Goal: Task Accomplishment & Management: Manage account settings

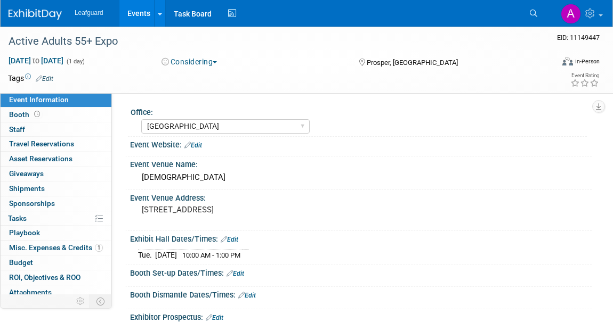
select select "[GEOGRAPHIC_DATA]"
select select "No"
select select "Yes"
select select "Credit Card"
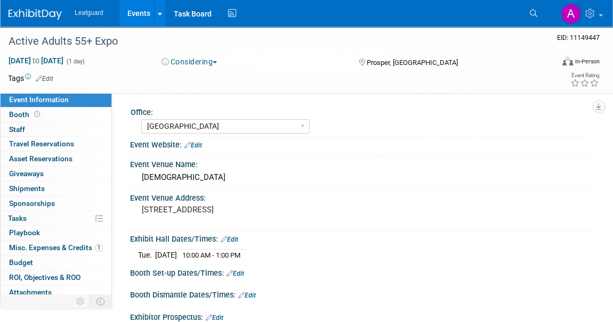
click at [48, 10] on img at bounding box center [35, 14] width 53 height 11
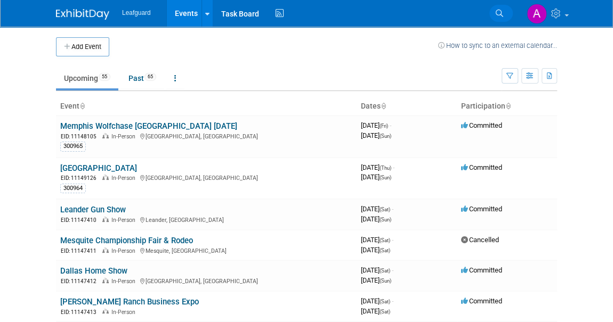
click at [500, 11] on icon at bounding box center [498, 13] width 7 height 7
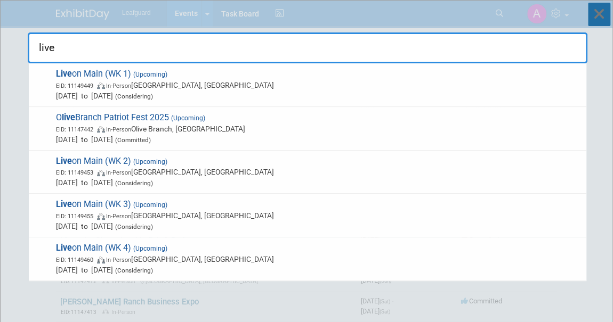
type input "live"
drag, startPoint x: 598, startPoint y: 17, endPoint x: 583, endPoint y: 19, distance: 14.5
click at [597, 17] on icon at bounding box center [599, 14] width 22 height 23
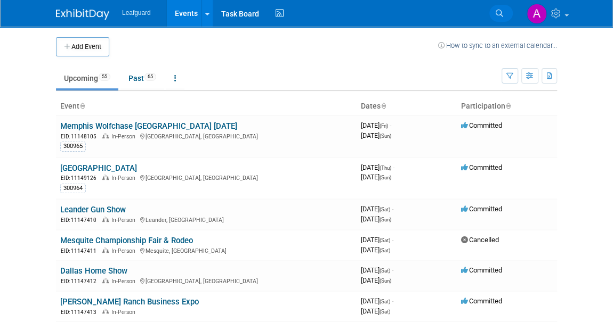
click at [498, 11] on icon at bounding box center [498, 13] width 7 height 7
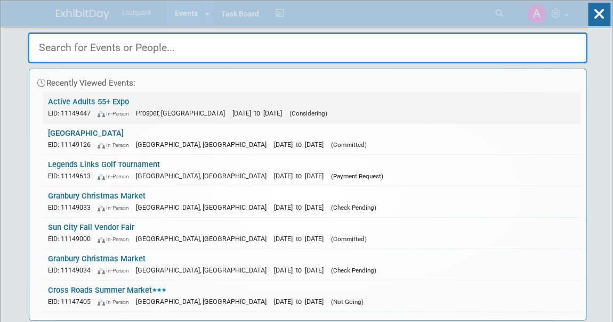
click at [104, 102] on link "Active Adults 55+ Expo EID: 11149447 In-Person Prosper, TX Sep 23, 2025 to Sep …" at bounding box center [312, 107] width 538 height 31
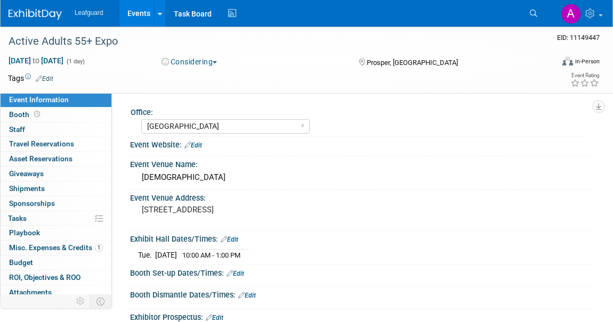
select select "[GEOGRAPHIC_DATA]"
select select "No"
select select "Yes"
select select "Credit Card"
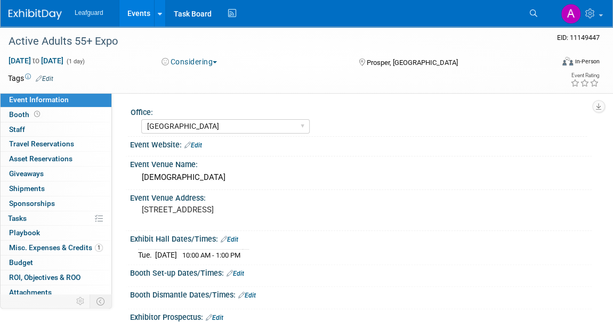
click at [217, 62] on span "button" at bounding box center [215, 62] width 4 height 2
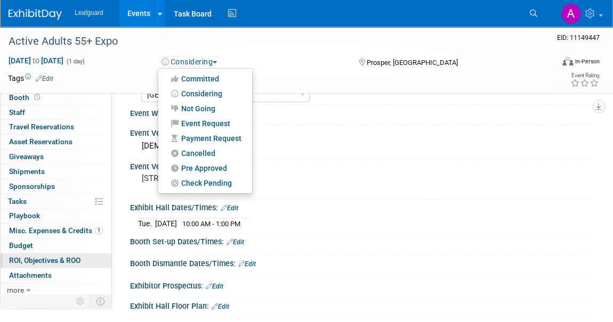
scroll to position [193, 0]
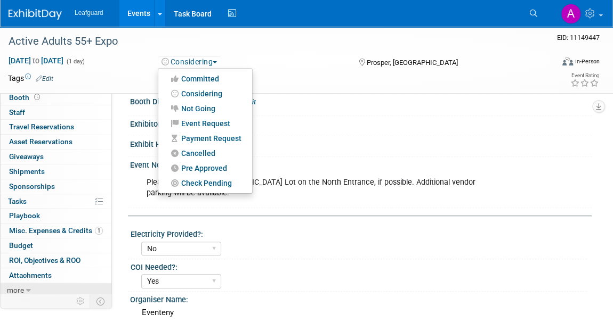
click at [19, 286] on span "more" at bounding box center [15, 290] width 17 height 9
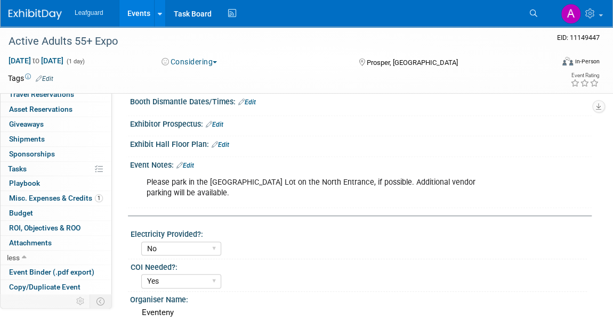
scroll to position [90, 0]
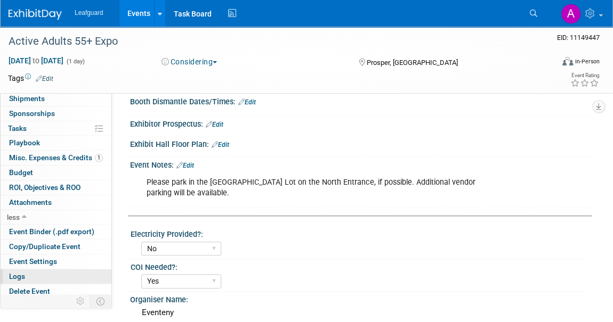
click at [15, 275] on span "Logs" at bounding box center [17, 276] width 16 height 9
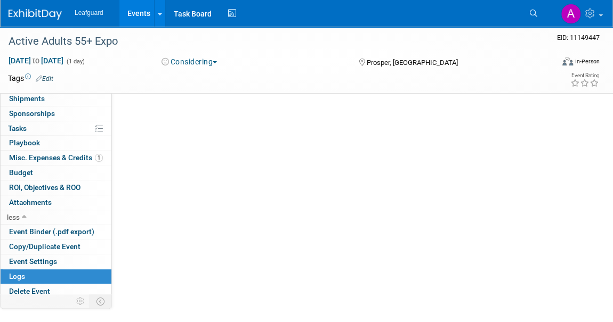
scroll to position [0, 0]
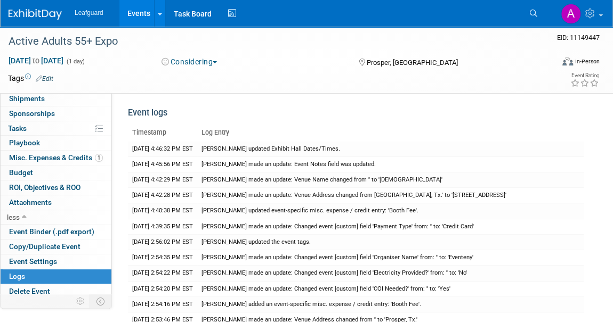
click at [42, 77] on link "Edit" at bounding box center [45, 78] width 18 height 7
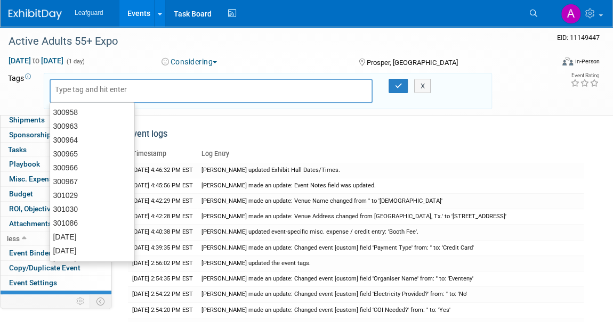
click at [60, 85] on input "text" at bounding box center [97, 89] width 85 height 11
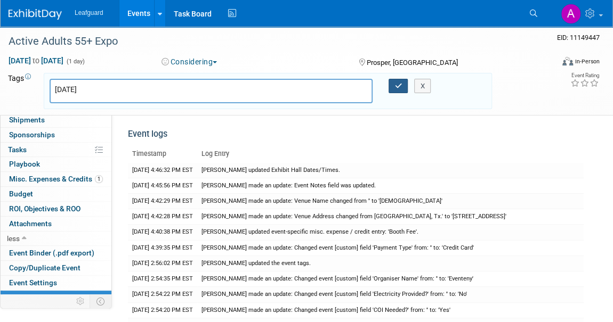
type input "8.14.25"
click at [396, 87] on icon "button" at bounding box center [397, 86] width 7 height 7
type input "8.14.25"
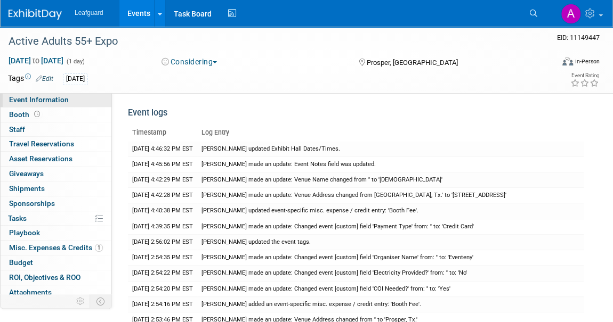
click at [35, 97] on span "Event Information" at bounding box center [39, 99] width 60 height 9
select select "[GEOGRAPHIC_DATA]"
select select "No"
select select "Yes"
select select "Credit Card"
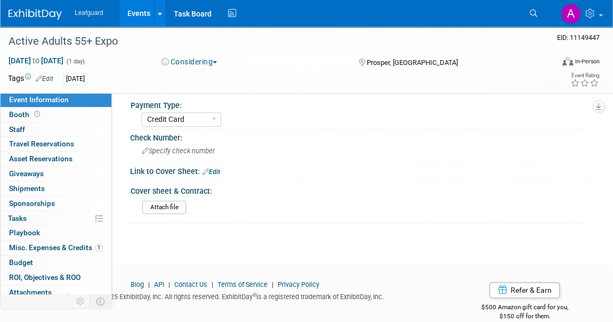
scroll to position [517, 0]
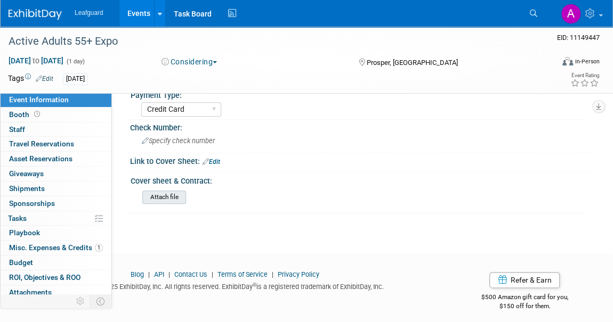
click at [167, 192] on input "file" at bounding box center [112, 197] width 145 height 12
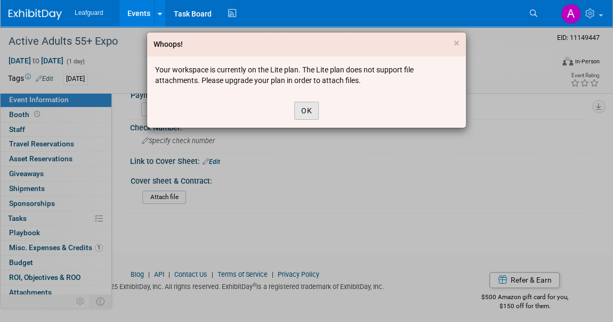
click at [305, 111] on button "OK" at bounding box center [306, 111] width 25 height 18
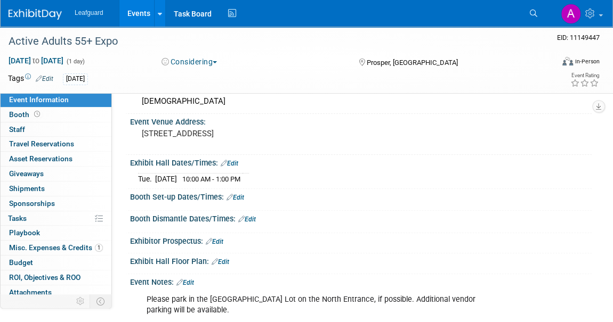
scroll to position [0, 0]
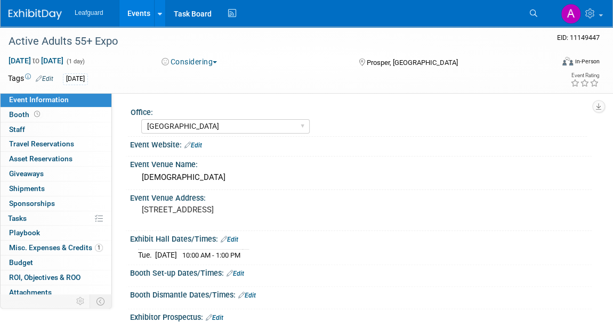
click at [108, 79] on div "[DATE]" at bounding box center [277, 80] width 429 height 12
click at [44, 78] on link "Edit" at bounding box center [45, 78] width 18 height 7
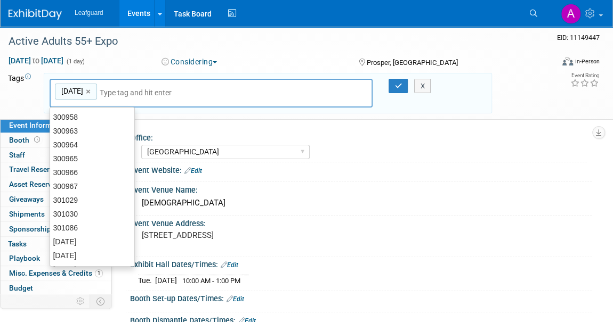
click at [113, 93] on input "text" at bounding box center [142, 92] width 85 height 11
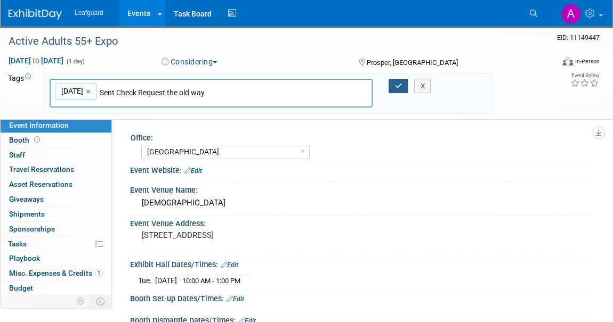
type input "Sent Check Request the old way"
click at [399, 83] on icon "button" at bounding box center [397, 86] width 7 height 7
type input "8.14.25,Sent Check Request the old way"
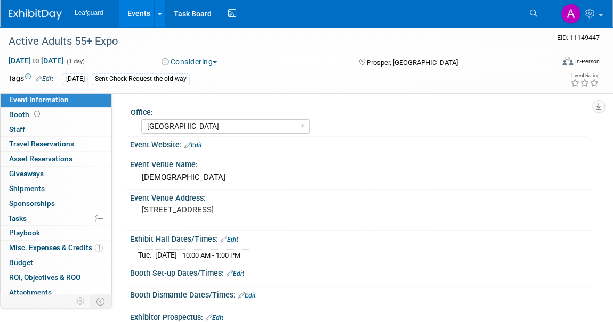
click at [164, 79] on div "Sent Check Request the old way" at bounding box center [141, 79] width 98 height 11
click at [49, 76] on link "Edit" at bounding box center [45, 78] width 18 height 7
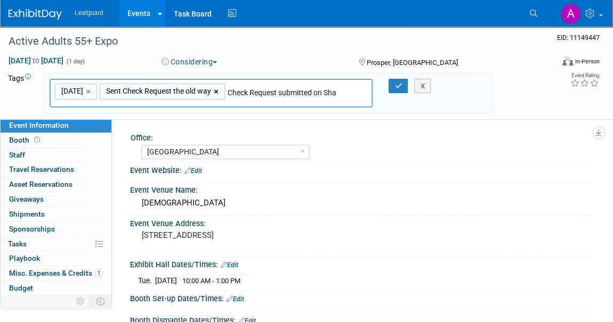
type input "Check Request submitted on Sha"
click at [218, 92] on link "×" at bounding box center [217, 92] width 7 height 12
type input "8.14.25"
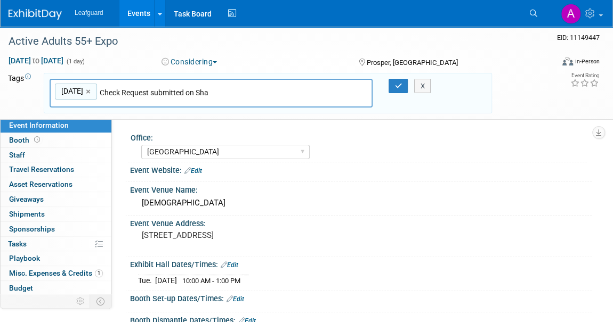
click at [216, 94] on input "Check Request submitted on Sha" at bounding box center [174, 92] width 149 height 11
click at [211, 93] on input "Check Request submitted on Sha" at bounding box center [174, 92] width 149 height 11
click at [221, 96] on input "Check Request submitted on Sha" at bounding box center [174, 92] width 149 height 11
drag, startPoint x: 219, startPoint y: 91, endPoint x: 104, endPoint y: 88, distance: 115.1
click at [104, 88] on input "Check Request submitted on Sha" at bounding box center [174, 92] width 149 height 11
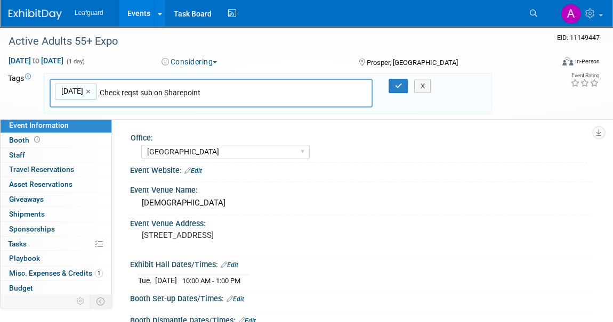
click at [186, 94] on input "Check reqst sub on Sharepoint" at bounding box center [174, 92] width 149 height 11
click at [153, 92] on input "Check reqst sub on SharePoint" at bounding box center [174, 92] width 149 height 11
type input "Check reqst sub on SharePoint"
click at [403, 87] on div "X" at bounding box center [422, 86] width 38 height 15
click at [397, 85] on icon "button" at bounding box center [397, 86] width 7 height 7
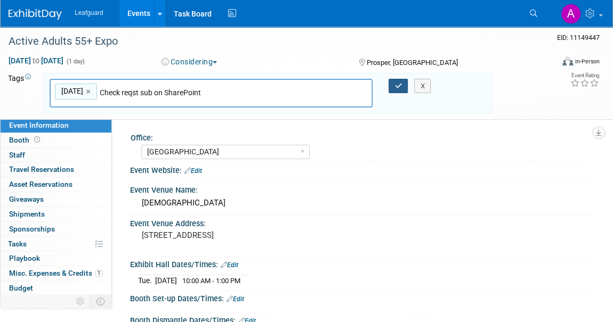
type input "8.14.25,Check reqst sub on SharePoint"
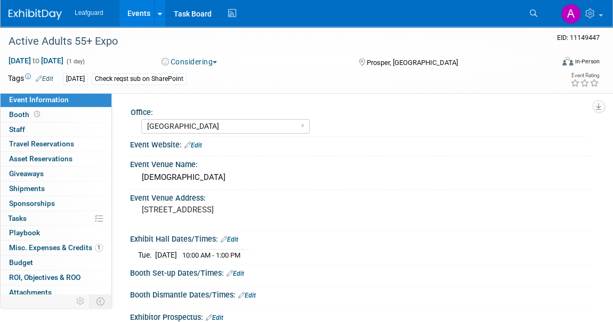
click at [31, 15] on img at bounding box center [35, 14] width 53 height 11
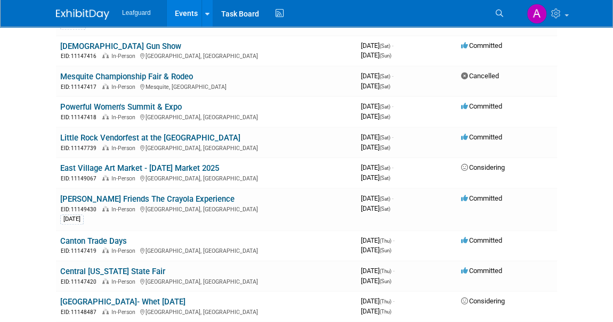
scroll to position [484, 0]
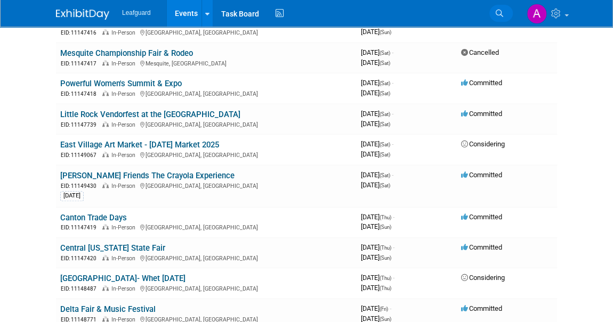
click at [498, 10] on icon at bounding box center [498, 13] width 7 height 7
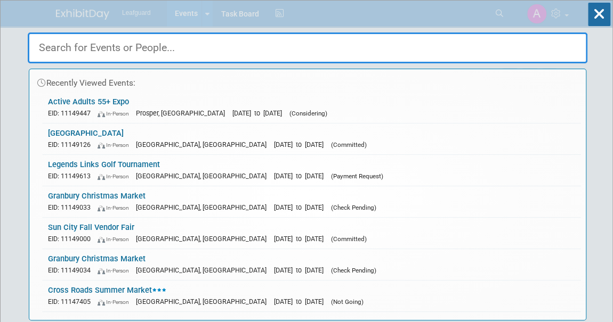
click at [207, 50] on input "text" at bounding box center [307, 47] width 559 height 31
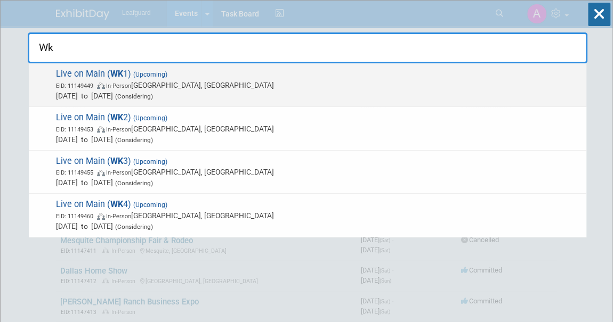
type input "Wk"
click at [190, 74] on span "Live on Main ( WK 1) (Upcoming) EID: 11149449 In-Person Rowlett, TX Sep 5, 2025…" at bounding box center [317, 85] width 528 height 32
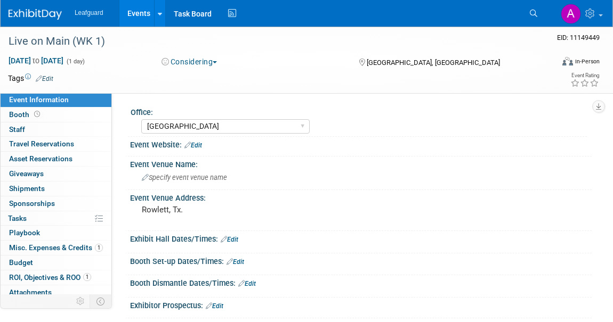
select select "[GEOGRAPHIC_DATA]"
select select "No"
select select "Credit Card"
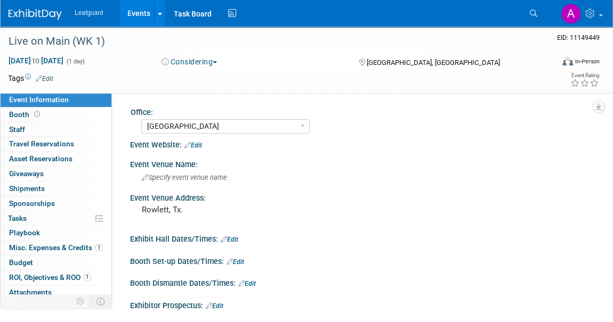
click at [38, 9] on img at bounding box center [35, 14] width 53 height 11
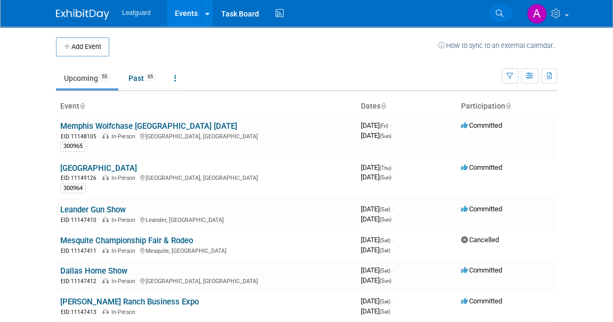
click at [498, 13] on icon at bounding box center [498, 13] width 7 height 7
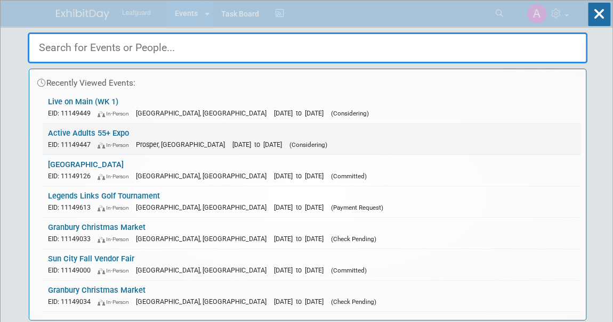
click at [86, 132] on link "Active Adults 55+ Expo EID: 11149447 In-Person Prosper, TX Sep 23, 2025 to Sep …" at bounding box center [312, 139] width 538 height 31
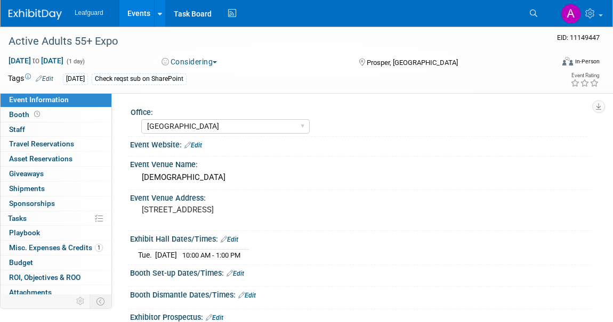
select select "[GEOGRAPHIC_DATA]"
select select "No"
select select "Yes"
select select "Credit Card"
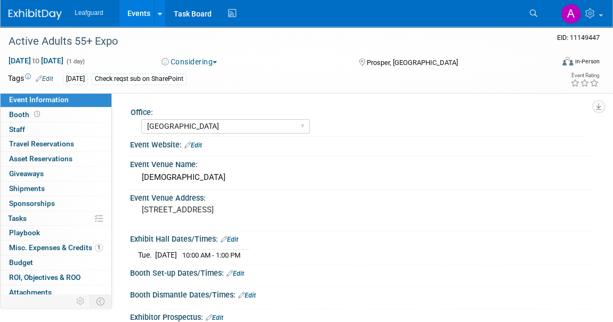
click at [14, 10] on img at bounding box center [35, 14] width 53 height 11
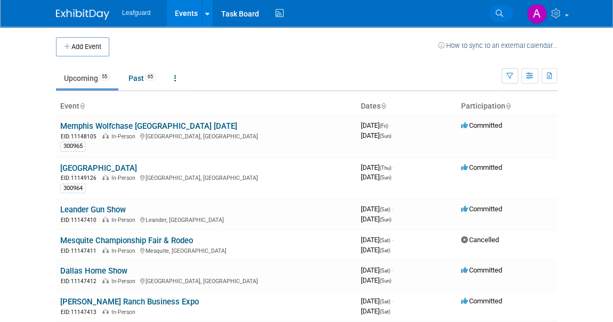
click at [489, 12] on li "Search" at bounding box center [500, 12] width 23 height 25
click at [491, 12] on link "Search" at bounding box center [500, 13] width 23 height 17
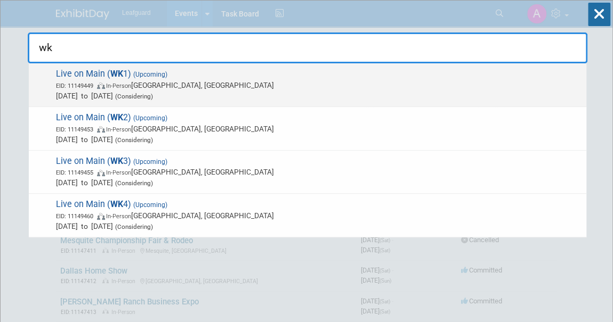
click at [87, 83] on span "EID: 11149449" at bounding box center [76, 86] width 41 height 7
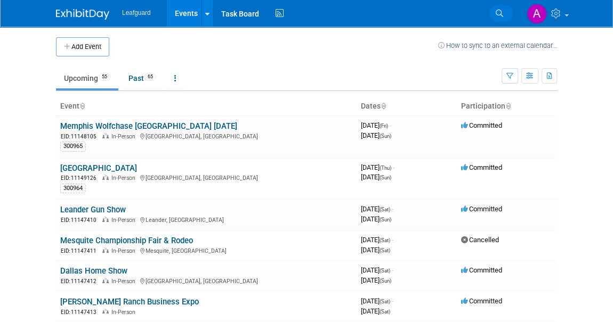
click at [497, 8] on link "Search" at bounding box center [500, 13] width 23 height 17
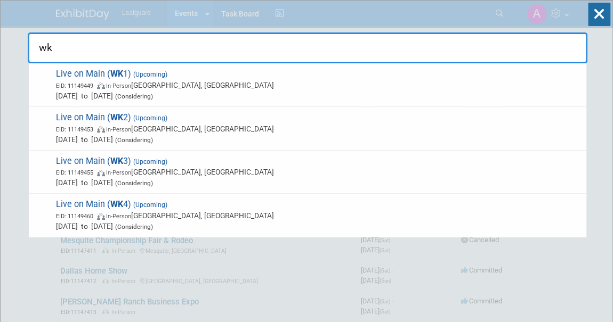
type input "wk"
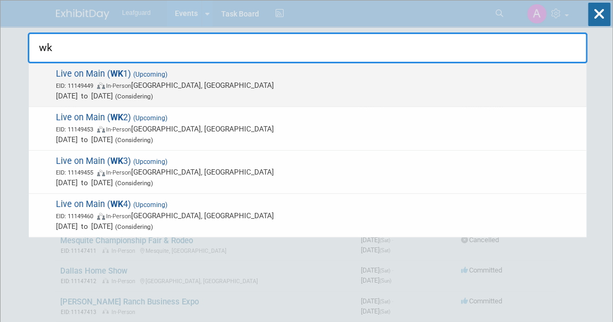
click at [98, 71] on span "Live on Main ( WK 1) (Upcoming) EID: 11149449 In-Person [GEOGRAPHIC_DATA], [GEO…" at bounding box center [317, 85] width 528 height 32
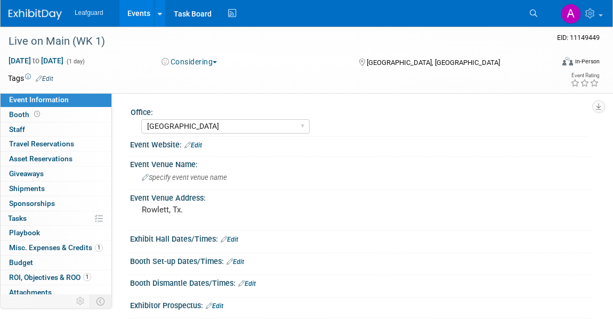
select select "[GEOGRAPHIC_DATA]"
select select "No"
select select "Credit Card"
select select "[GEOGRAPHIC_DATA]"
select select "No"
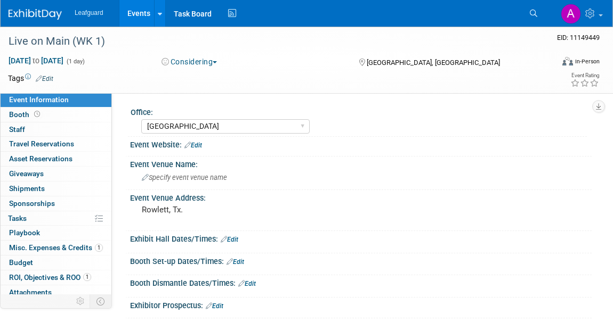
select select "Credit Card"
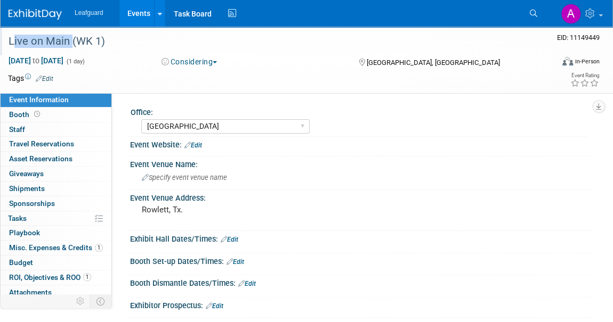
drag, startPoint x: 69, startPoint y: 40, endPoint x: 8, endPoint y: 37, distance: 60.8
click at [8, 37] on div "Live on Main (WK 1)" at bounding box center [273, 41] width 536 height 19
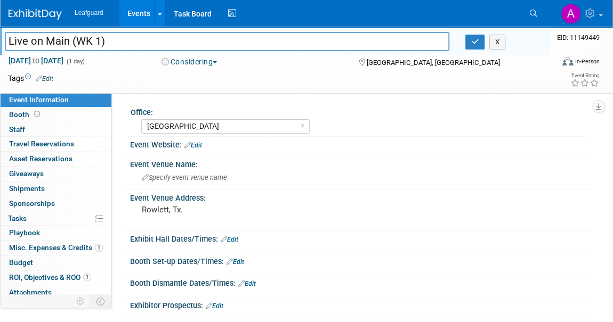
drag, startPoint x: 16, startPoint y: 39, endPoint x: 28, endPoint y: 39, distance: 12.3
click at [28, 39] on input "Live on Main (WK 1)" at bounding box center [227, 41] width 444 height 19
drag, startPoint x: 67, startPoint y: 41, endPoint x: 9, endPoint y: 37, distance: 58.7
click at [9, 37] on input "Live on Main (WK 1)" at bounding box center [227, 41] width 444 height 19
click at [174, 210] on pre "Rowlett, Tx." at bounding box center [226, 210] width 169 height 10
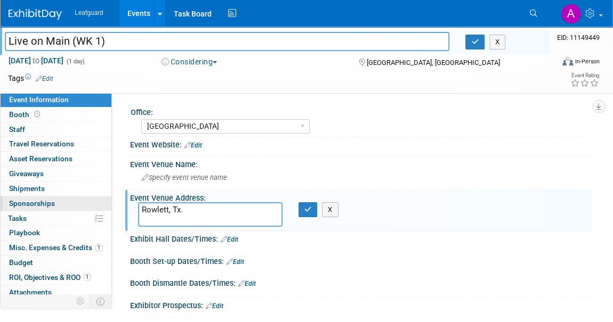
drag, startPoint x: 189, startPoint y: 211, endPoint x: 104, endPoint y: 206, distance: 84.8
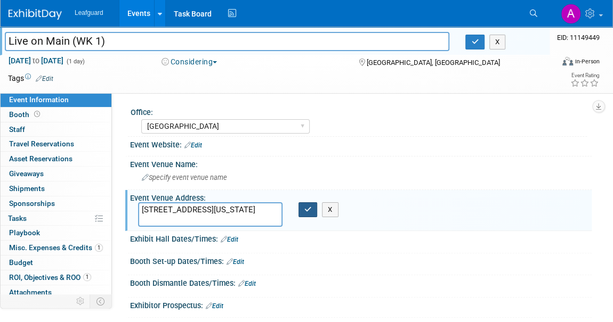
type textarea "[STREET_ADDRESS][US_STATE]"
click at [307, 214] on button "button" at bounding box center [307, 209] width 19 height 15
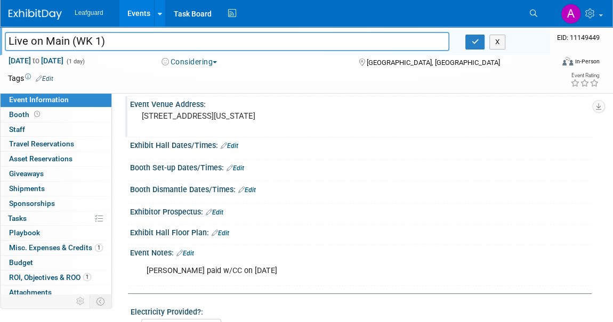
scroll to position [96, 0]
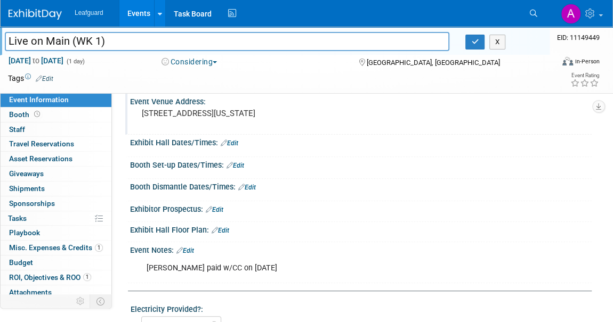
click at [265, 266] on div "[PERSON_NAME] paid w/CC on [DATE]" at bounding box center [318, 268] width 359 height 21
click at [181, 247] on icon at bounding box center [179, 250] width 6 height 7
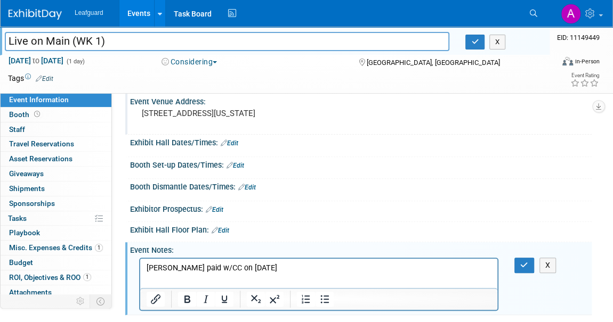
scroll to position [0, 0]
click at [242, 267] on p "[PERSON_NAME] paid w/CC on [DATE]" at bounding box center [319, 268] width 345 height 11
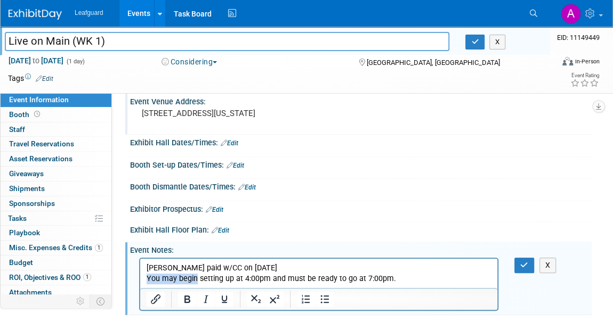
drag, startPoint x: 196, startPoint y: 281, endPoint x: 245, endPoint y: 526, distance: 249.9
click at [140, 279] on html "Eric paid w/CC on 8.12.25 You may begin setting up at 4:00pm and must be ready …" at bounding box center [318, 271] width 357 height 26
drag, startPoint x: 173, startPoint y: 279, endPoint x: 162, endPoint y: 279, distance: 11.2
click at [162, 279] on p "setting up at 4:00pm and must be ready to go at 7:00pm." at bounding box center [319, 278] width 345 height 11
drag, startPoint x: 152, startPoint y: 278, endPoint x: 147, endPoint y: 277, distance: 5.4
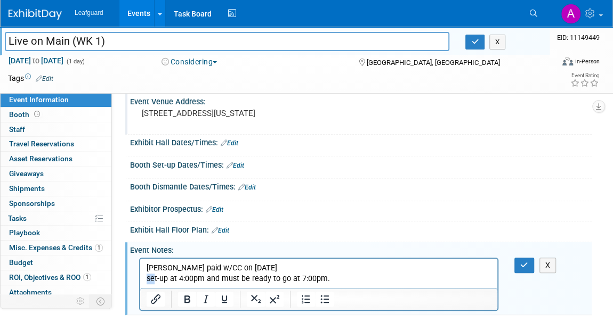
click at [147, 277] on p "set-up at 4:00pm and must be ready to go at 7:00pm." at bounding box center [319, 278] width 345 height 11
click at [172, 277] on p "Set-up at 4:00pm and must be ready to go at 7:00pm." at bounding box center [319, 278] width 345 height 11
click at [527, 263] on icon "button" at bounding box center [524, 265] width 8 height 7
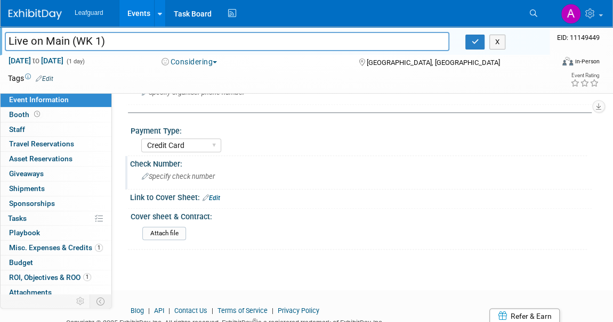
scroll to position [484, 0]
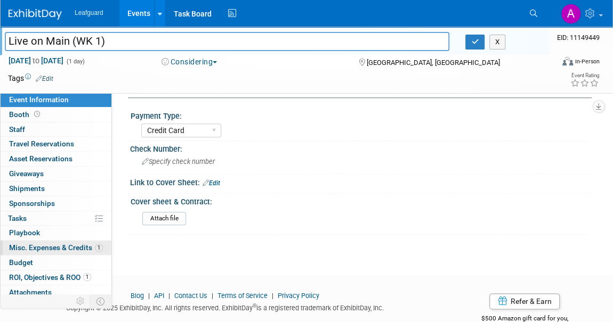
click at [59, 243] on span "Misc. Expenses & Credits 1" at bounding box center [56, 247] width 94 height 9
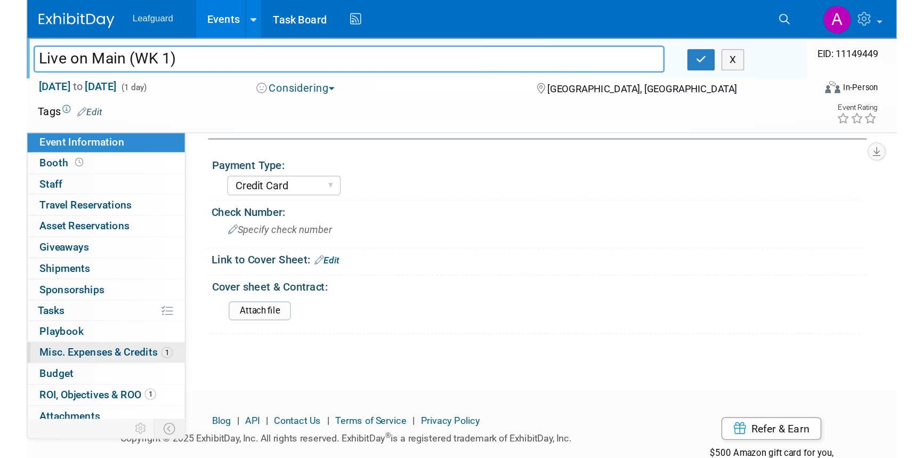
scroll to position [0, 0]
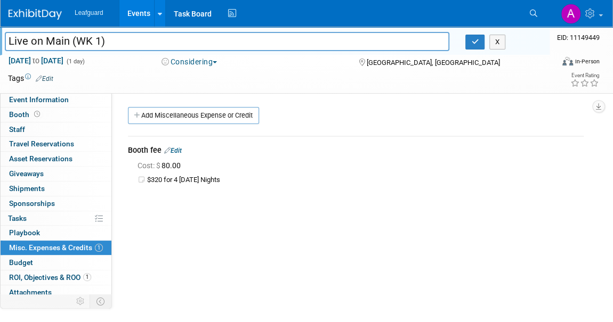
click at [223, 179] on td "$320 for 4 [DATE] Nights" at bounding box center [365, 180] width 436 height 9
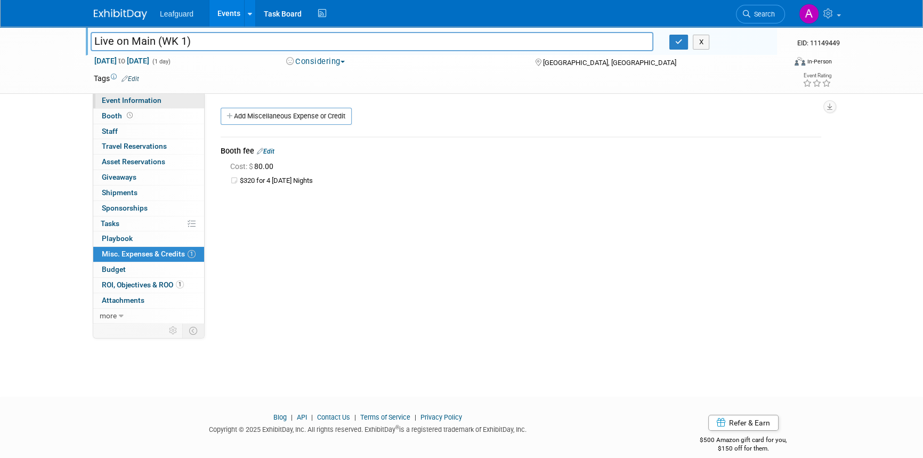
click at [124, 96] on span "Event Information" at bounding box center [132, 100] width 60 height 9
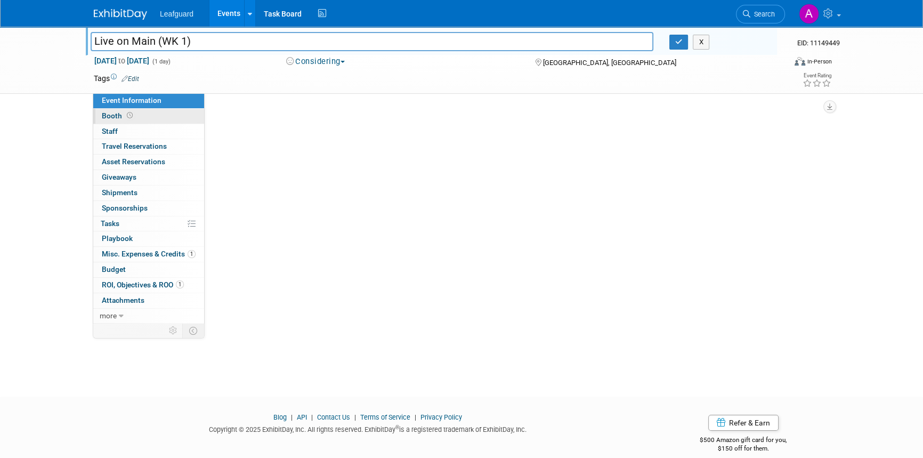
select select "[GEOGRAPHIC_DATA]"
select select "No"
select select "Credit Card"
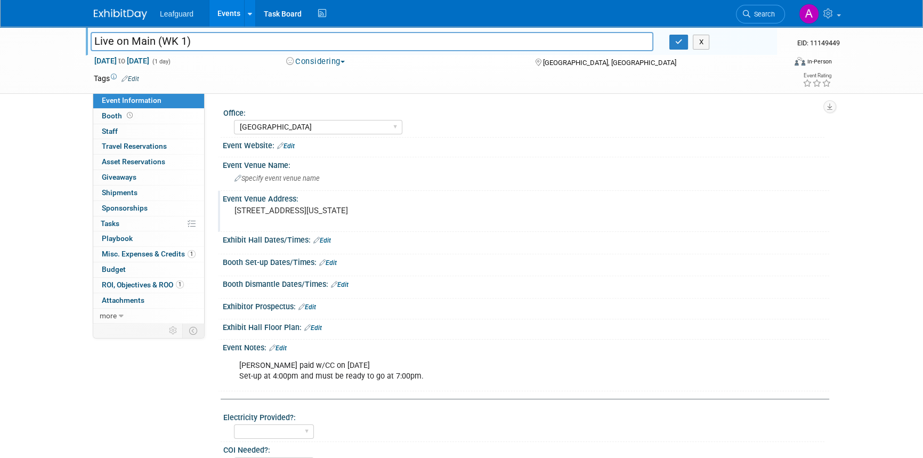
drag, startPoint x: 372, startPoint y: 211, endPoint x: 227, endPoint y: 207, distance: 145.5
click at [227, 207] on div "[STREET_ADDRESS][US_STATE]" at bounding box center [349, 216] width 253 height 26
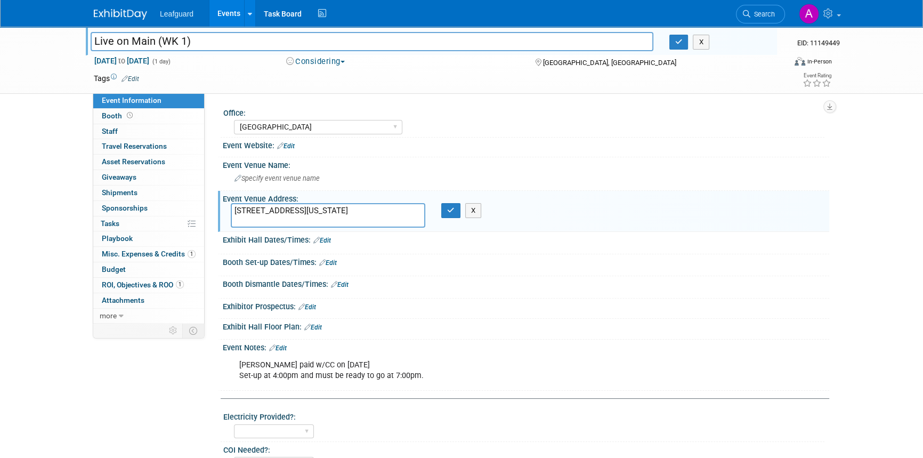
drag, startPoint x: 232, startPoint y: 208, endPoint x: 410, endPoint y: 216, distance: 177.6
click at [410, 216] on textarea "[STREET_ADDRESS][US_STATE]" at bounding box center [328, 215] width 194 height 25
click at [327, 239] on link "Edit" at bounding box center [322, 240] width 18 height 7
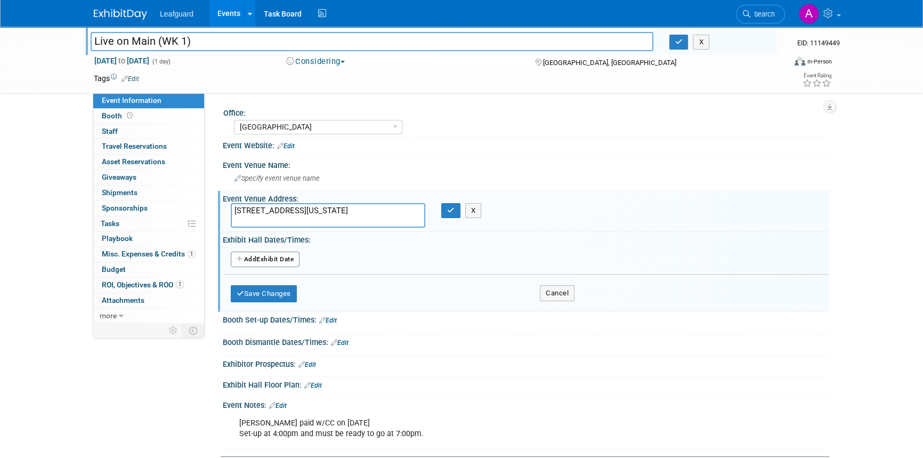
click at [267, 259] on button "Add Another Exhibit Date" at bounding box center [265, 259] width 69 height 16
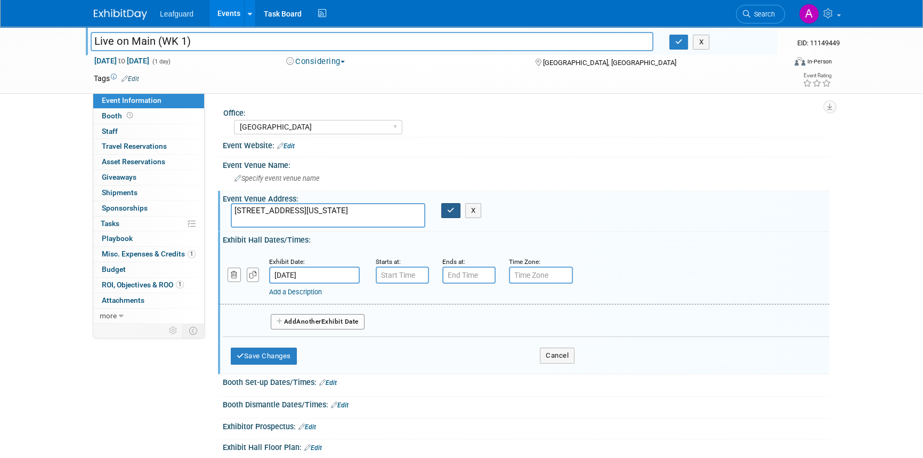
click at [453, 207] on icon "button" at bounding box center [450, 210] width 7 height 7
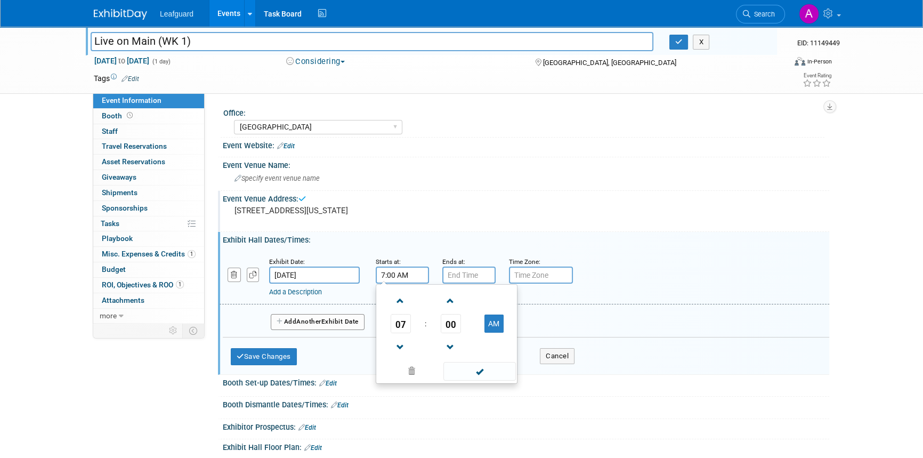
click at [396, 279] on input "7:00 AM" at bounding box center [402, 274] width 53 height 17
click at [491, 322] on button "AM" at bounding box center [493, 323] width 19 height 18
type input "7:00 PM"
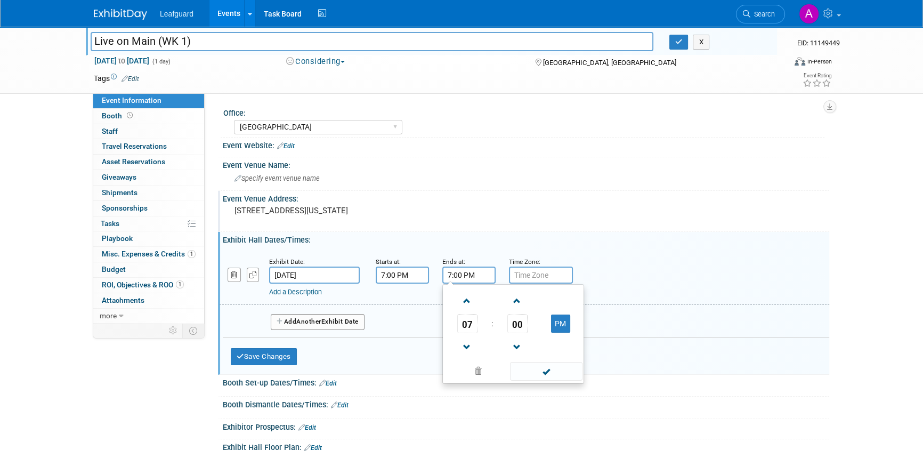
click at [463, 273] on input "7:00 PM" at bounding box center [468, 274] width 53 height 17
click at [466, 298] on span at bounding box center [467, 300] width 19 height 19
click at [516, 297] on span at bounding box center [517, 300] width 19 height 19
drag, startPoint x: 522, startPoint y: 323, endPoint x: 509, endPoint y: 322, distance: 12.8
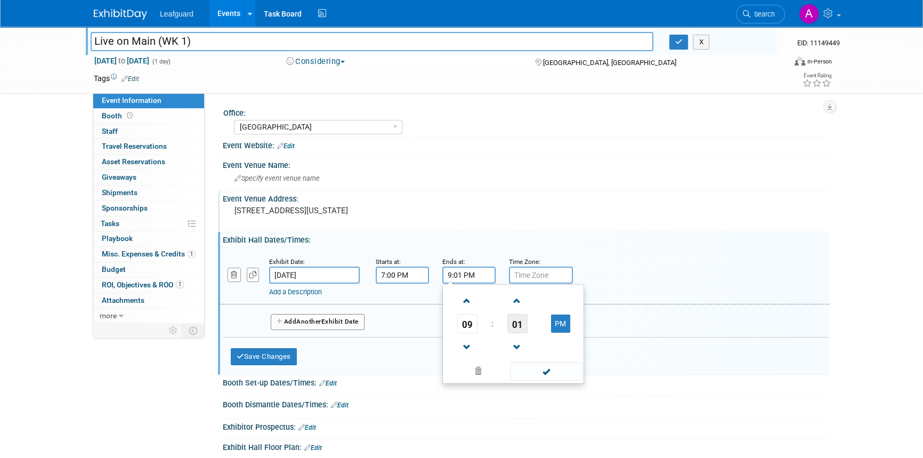
click at [509, 322] on span "01" at bounding box center [517, 323] width 20 height 19
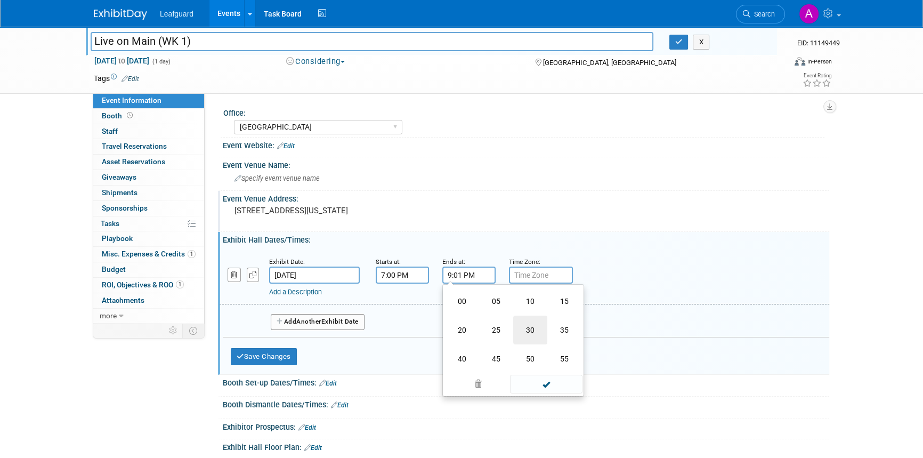
click at [535, 322] on td "30" at bounding box center [530, 329] width 34 height 29
type input "9:30 PM"
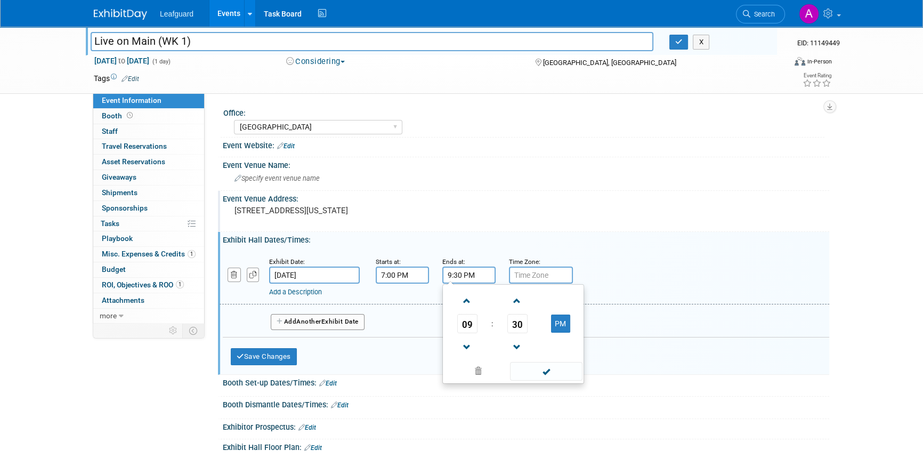
click at [537, 322] on span at bounding box center [546, 371] width 72 height 19
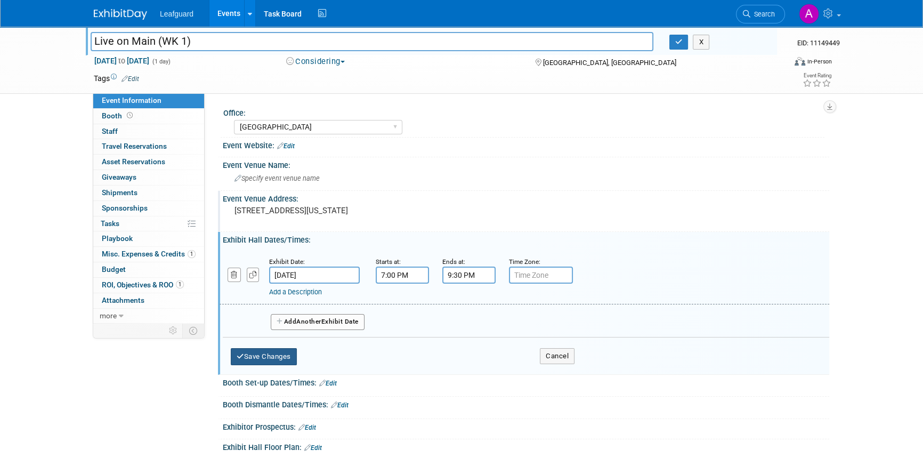
click at [281, 322] on button "Save Changes" at bounding box center [264, 356] width 66 height 17
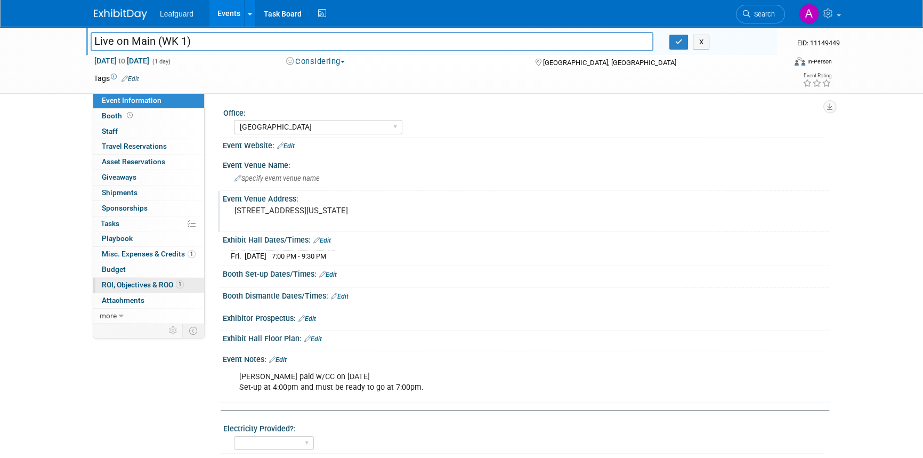
click at [141, 286] on span "ROI, Objectives & ROO 1" at bounding box center [143, 284] width 82 height 9
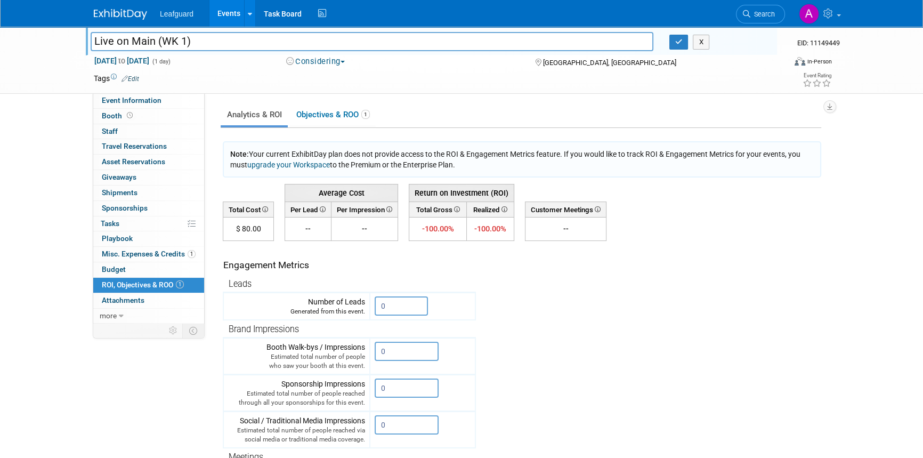
click at [137, 77] on link "Edit" at bounding box center [130, 78] width 18 height 7
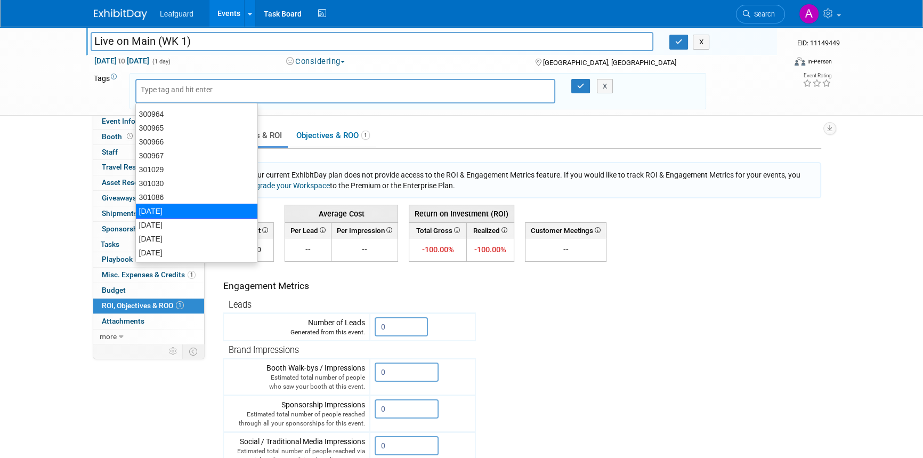
scroll to position [48, 0]
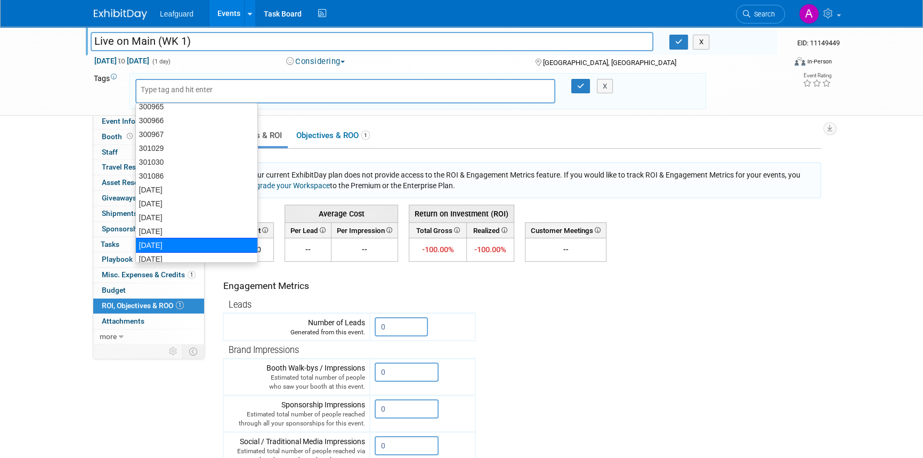
click at [165, 241] on div "[DATE]" at bounding box center [196, 245] width 123 height 15
type input "[DATE]"
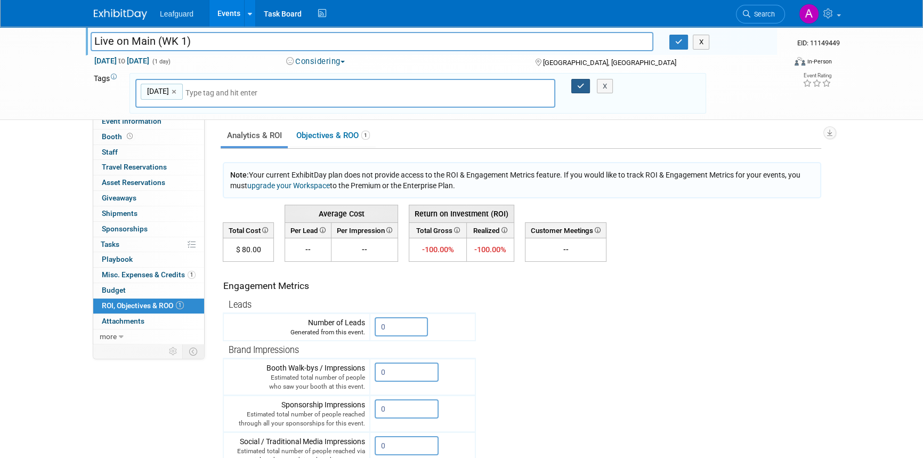
click at [573, 87] on button "button" at bounding box center [580, 86] width 19 height 15
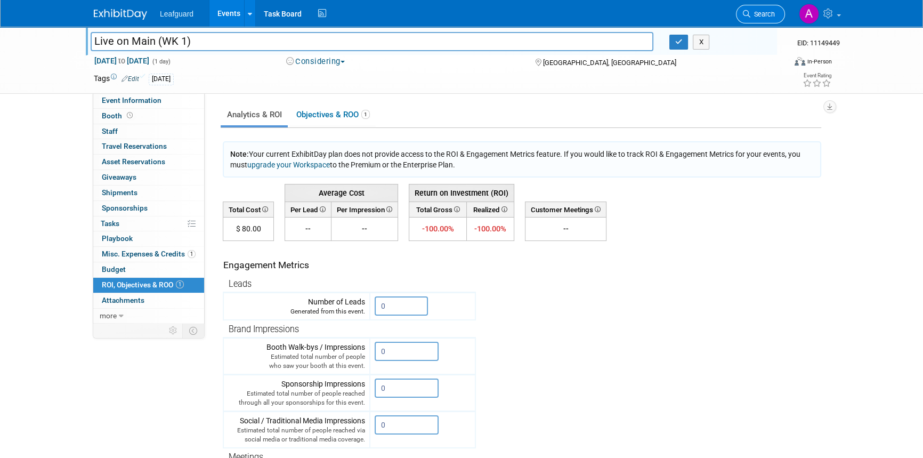
click at [612, 12] on span "Search" at bounding box center [762, 14] width 25 height 8
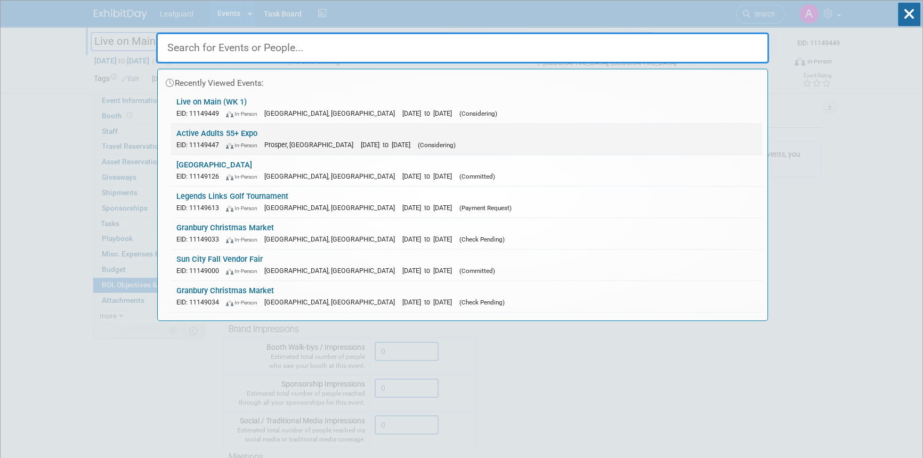
click at [221, 131] on link "Active Adults 55+ Expo EID: 11149447 In-Person Prosper, TX Sep 23, 2025 to Sep …" at bounding box center [466, 139] width 591 height 31
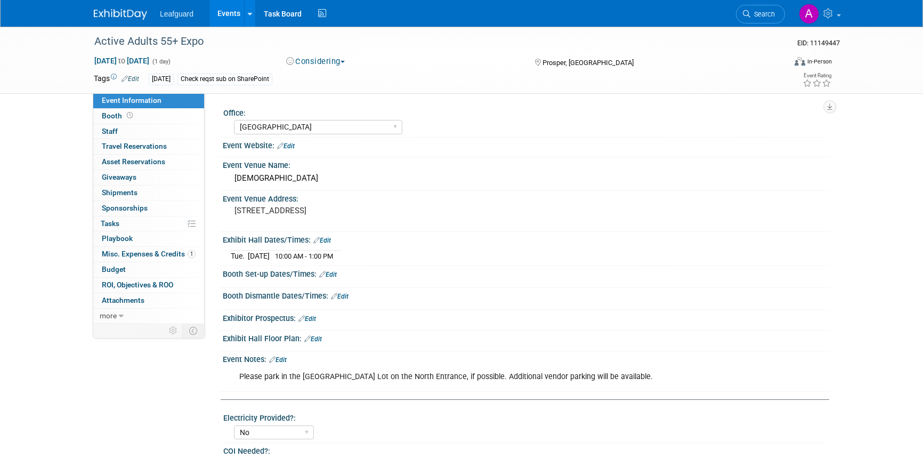
select select "[GEOGRAPHIC_DATA]"
select select "No"
select select "Yes"
select select "Credit Card"
drag, startPoint x: 270, startPoint y: 77, endPoint x: 190, endPoint y: 73, distance: 79.5
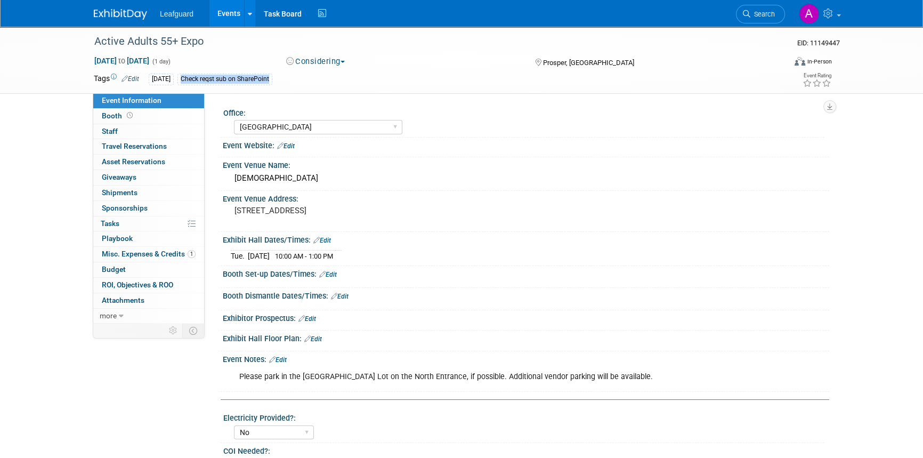
click at [190, 74] on div "Check reqst sub on SharePoint" at bounding box center [224, 79] width 95 height 11
copy div "Check reqst sub on SharePoint"
click at [116, 12] on img at bounding box center [120, 14] width 53 height 11
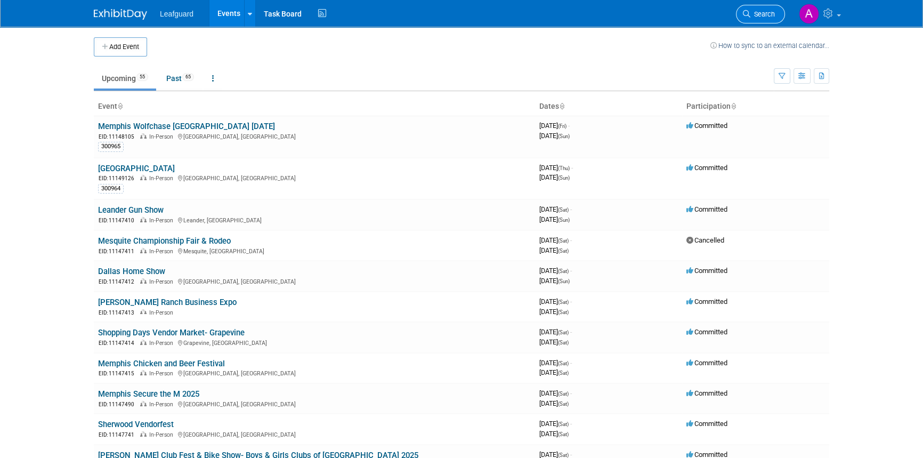
click at [761, 13] on span "Search" at bounding box center [762, 14] width 25 height 8
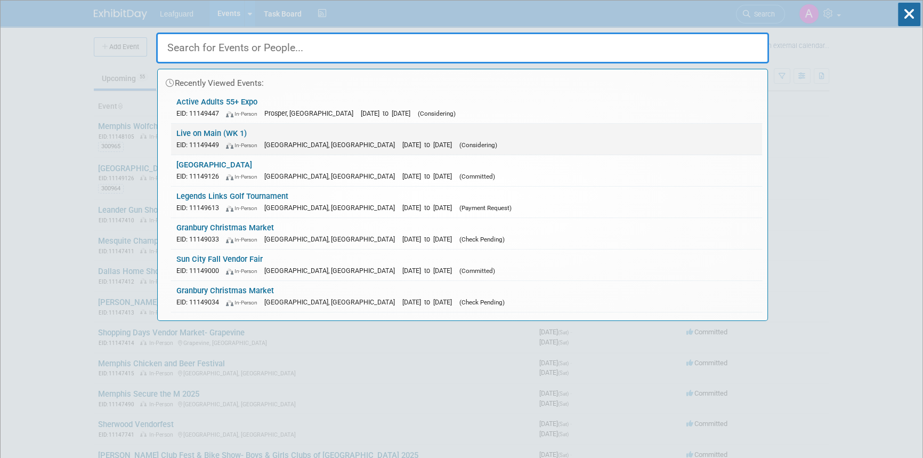
click at [215, 133] on link "Live on Main (WK 1) EID: 11149449 In-Person [GEOGRAPHIC_DATA], [GEOGRAPHIC_DATA…" at bounding box center [466, 139] width 591 height 31
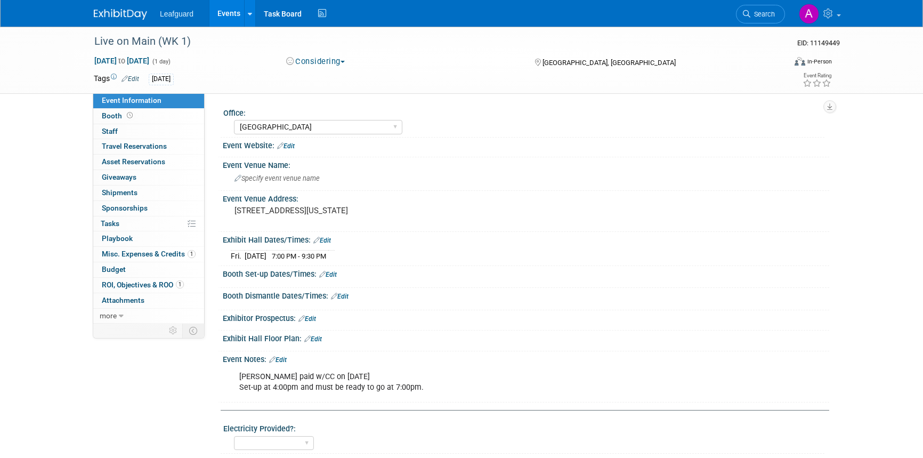
select select "[GEOGRAPHIC_DATA]"
select select "No"
select select "Credit Card"
click at [182, 80] on div "[DATE]" at bounding box center [427, 80] width 557 height 12
click at [122, 75] on icon at bounding box center [124, 78] width 6 height 7
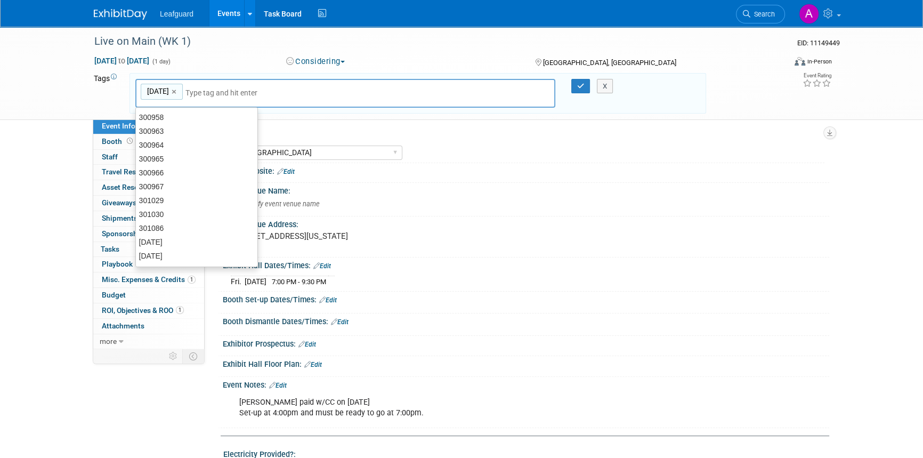
click at [210, 88] on input "text" at bounding box center [227, 92] width 85 height 11
type input "Check reqst sub on SharePoint"
type input "[DATE], Check reqst sub on SharePoint"
click at [579, 83] on icon "button" at bounding box center [580, 86] width 7 height 7
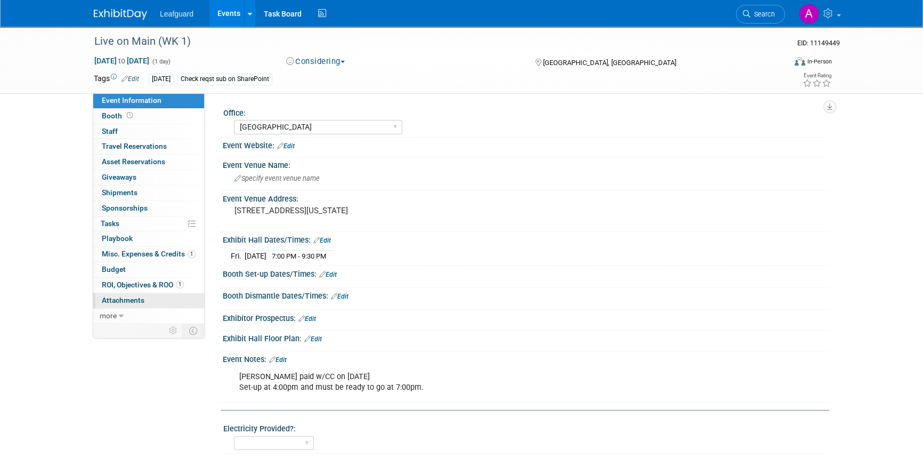
click at [127, 300] on span "Attachments 0" at bounding box center [123, 300] width 43 height 9
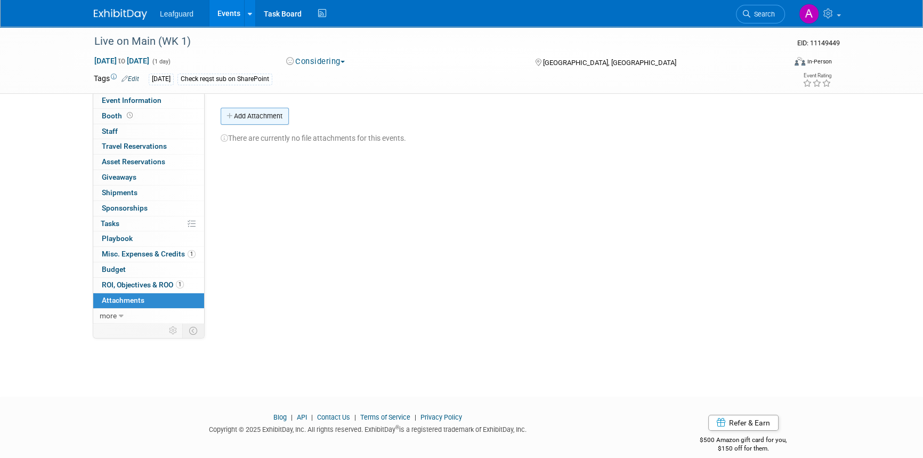
click at [271, 112] on button "Add Attachment" at bounding box center [255, 116] width 68 height 17
click at [421, 114] on div "Add Attachment You are currently on the ExhibitDay Lite plan. This plan does no…" at bounding box center [521, 116] width 600 height 17
click at [763, 14] on span "Search" at bounding box center [762, 14] width 25 height 8
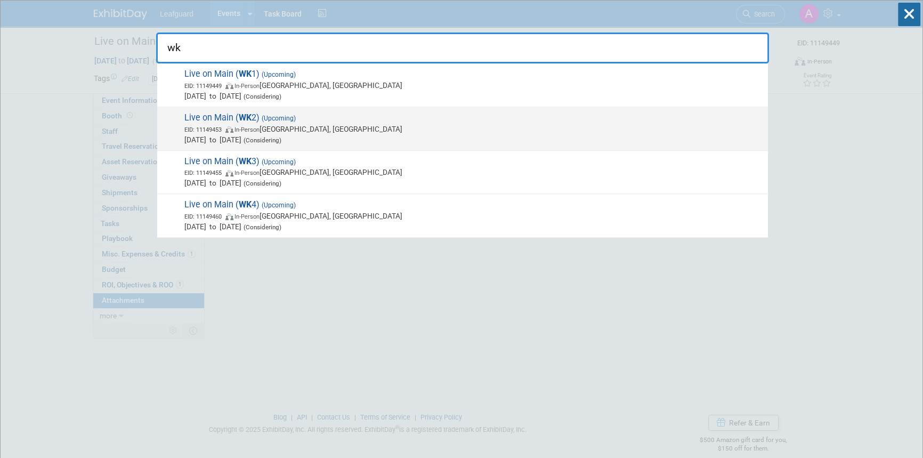
type input "wk"
click at [232, 117] on span "Live on Main ( WK 2) (Upcoming) EID: 11149453 In-Person Rowlett, TX Sep 12, 202…" at bounding box center [471, 128] width 581 height 32
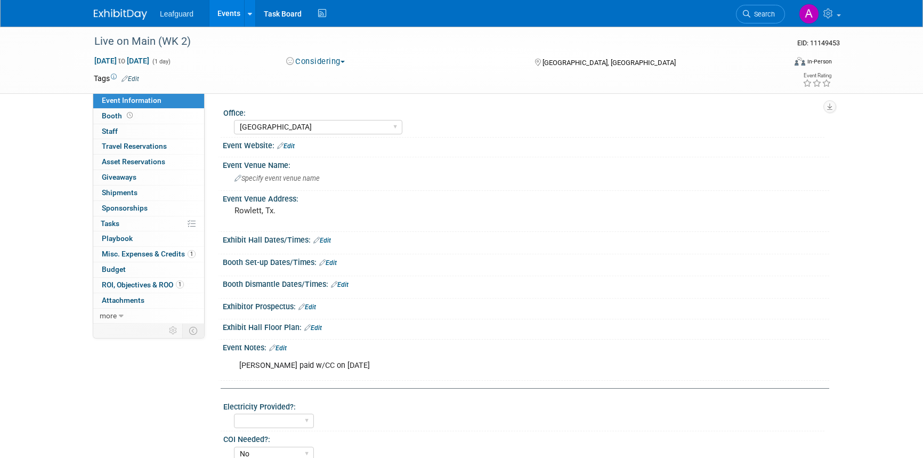
select select "[GEOGRAPHIC_DATA]"
select select "No"
select select "Credit Card"
click at [286, 211] on pre "Rowlett, Tx." at bounding box center [348, 211] width 229 height 10
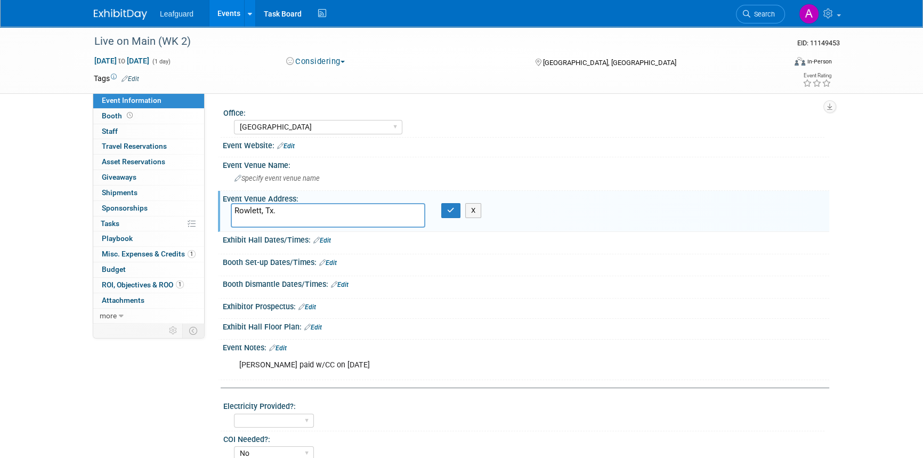
drag, startPoint x: 278, startPoint y: 207, endPoint x: 214, endPoint y: 200, distance: 64.2
click at [214, 200] on div "Office: [GEOGRAPHIC_DATA] [US_STATE] [GEOGRAPHIC_DATA] [GEOGRAPHIC_DATA] [GEOGR…" at bounding box center [517, 208] width 624 height 230
paste textarea "[STREET_ADDRESS][US_STATE]"
type textarea "[STREET_ADDRESS][US_STATE]"
click at [324, 239] on link "Edit" at bounding box center [322, 240] width 18 height 7
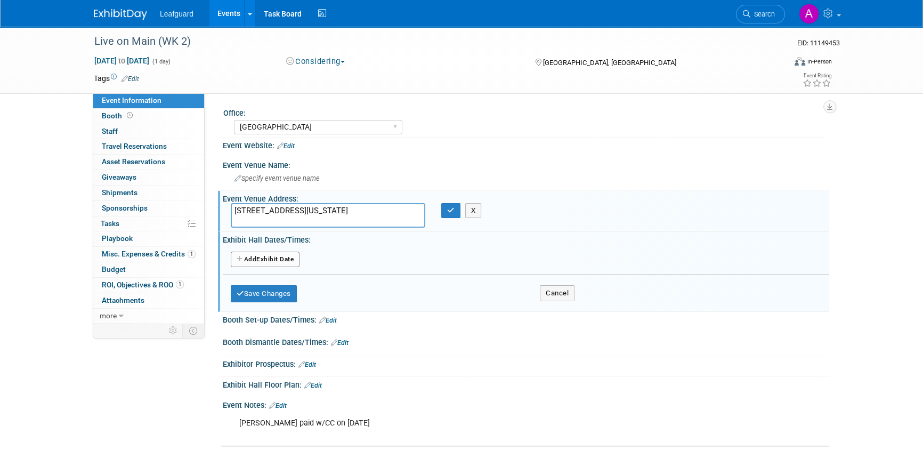
click at [271, 257] on button "Add Another Exhibit Date" at bounding box center [265, 259] width 69 height 16
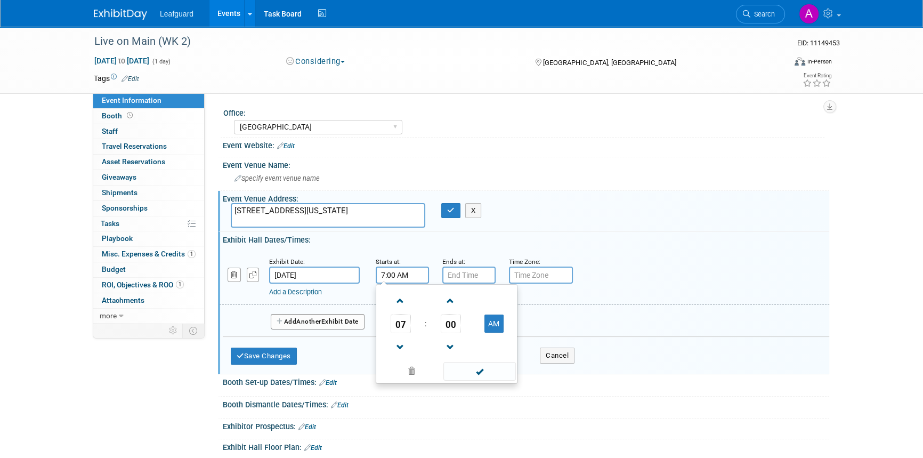
click at [392, 275] on input "7:00 AM" at bounding box center [402, 274] width 53 height 17
click at [499, 323] on button "AM" at bounding box center [493, 323] width 19 height 18
type input "7:00 PM"
click at [477, 366] on span at bounding box center [479, 371] width 72 height 19
drag, startPoint x: 470, startPoint y: 273, endPoint x: 474, endPoint y: 280, distance: 7.9
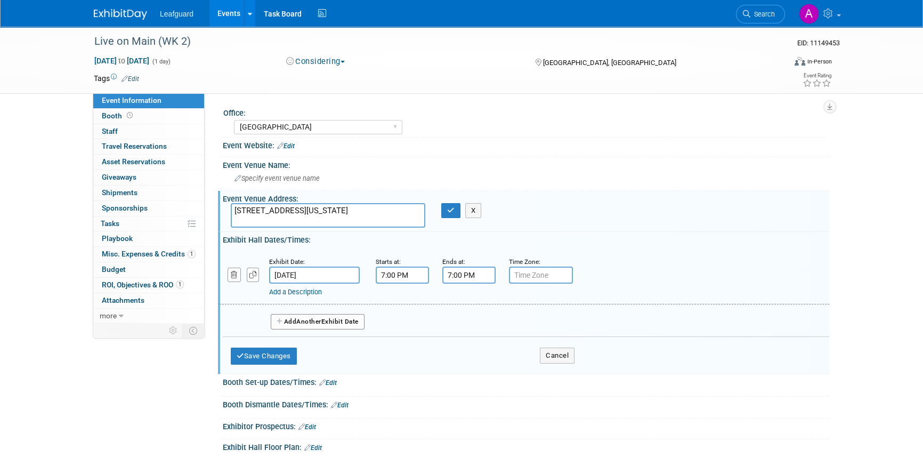
click at [470, 274] on input "7:00 PM" at bounding box center [468, 274] width 53 height 17
click at [465, 304] on span at bounding box center [467, 300] width 19 height 19
click at [516, 326] on span "00" at bounding box center [517, 323] width 20 height 19
click at [523, 330] on td "30" at bounding box center [530, 329] width 34 height 29
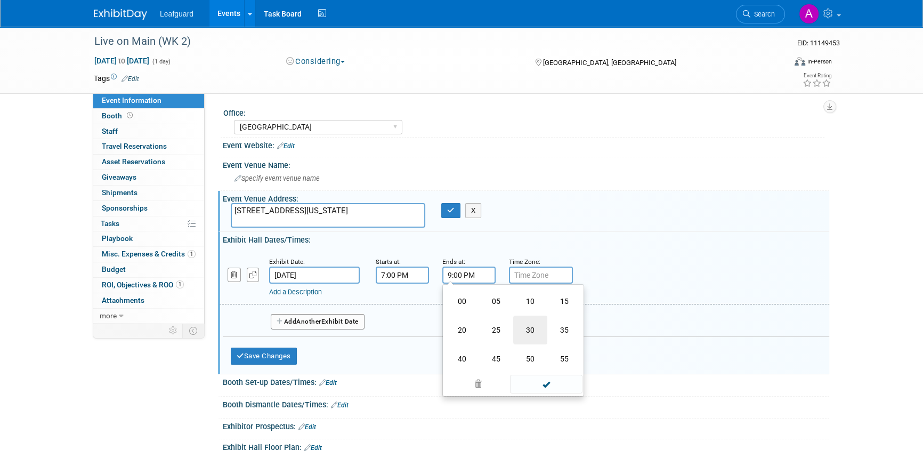
type input "9:30 PM"
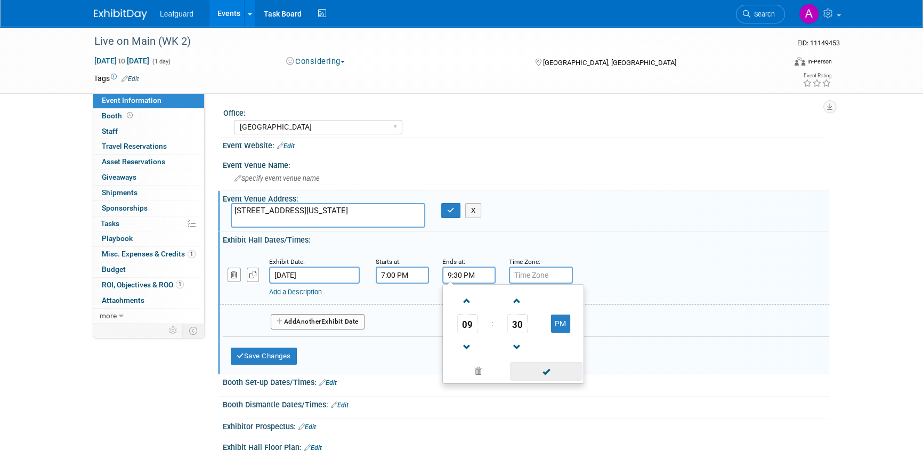
click at [535, 373] on span at bounding box center [546, 371] width 72 height 19
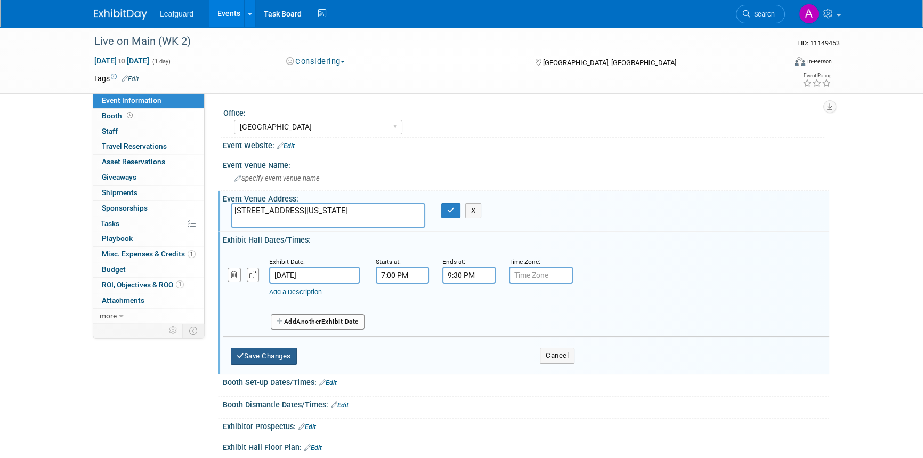
click at [263, 354] on button "Save Changes" at bounding box center [264, 355] width 66 height 17
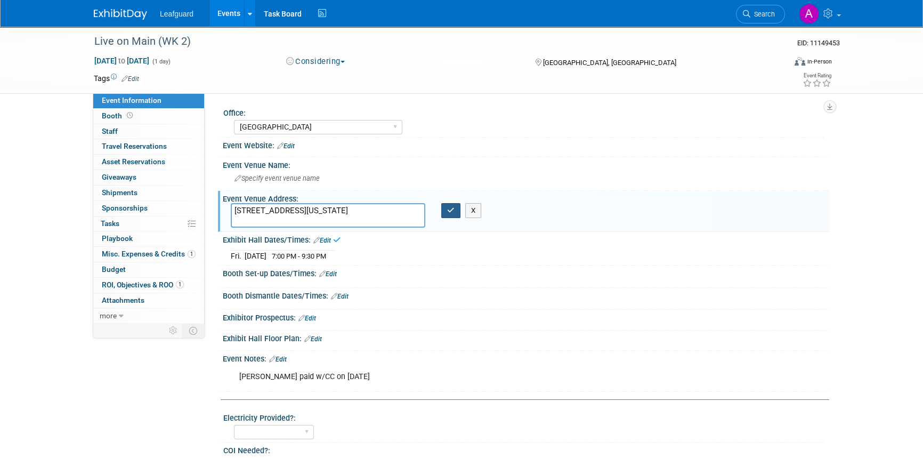
click at [453, 209] on icon "button" at bounding box center [450, 210] width 7 height 7
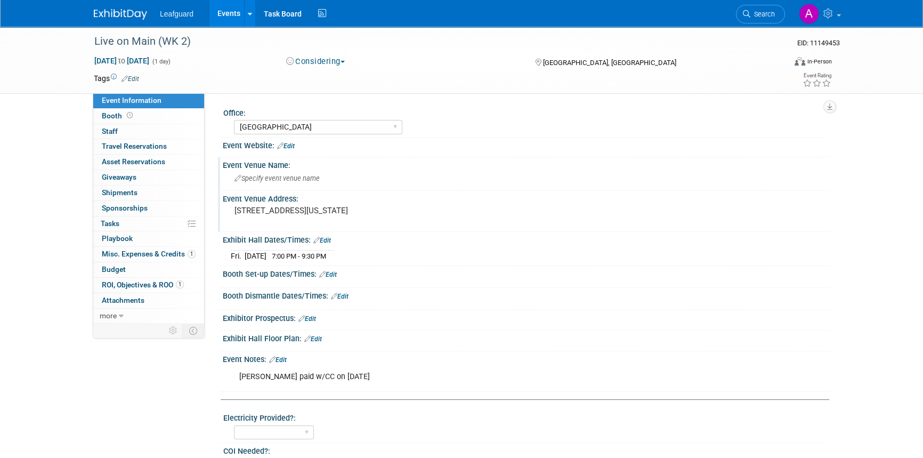
click at [255, 176] on span "Specify event venue name" at bounding box center [276, 178] width 85 height 8
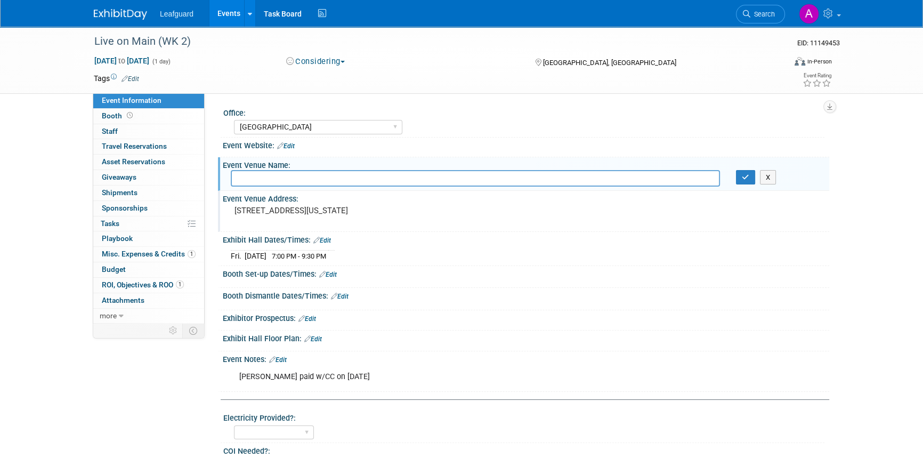
click at [287, 383] on div "Eric paid w/CC on 8.12.25" at bounding box center [472, 376] width 480 height 21
click at [121, 12] on img at bounding box center [120, 14] width 53 height 11
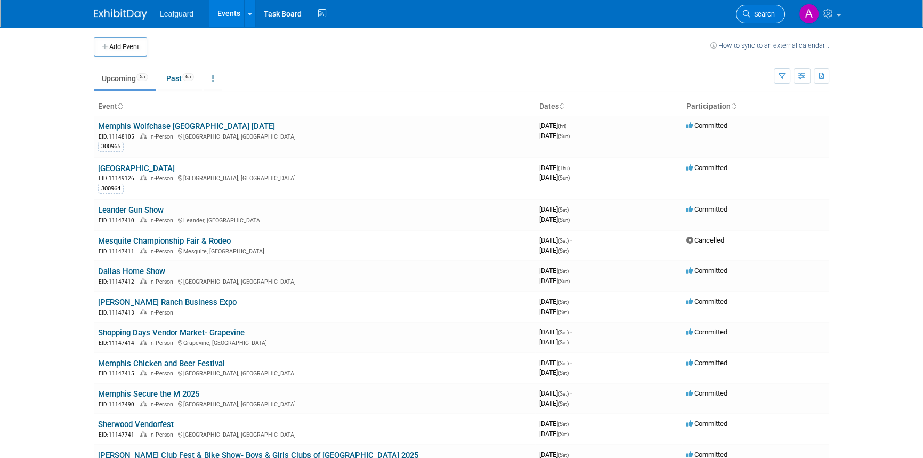
click at [767, 12] on span "Search" at bounding box center [762, 14] width 25 height 8
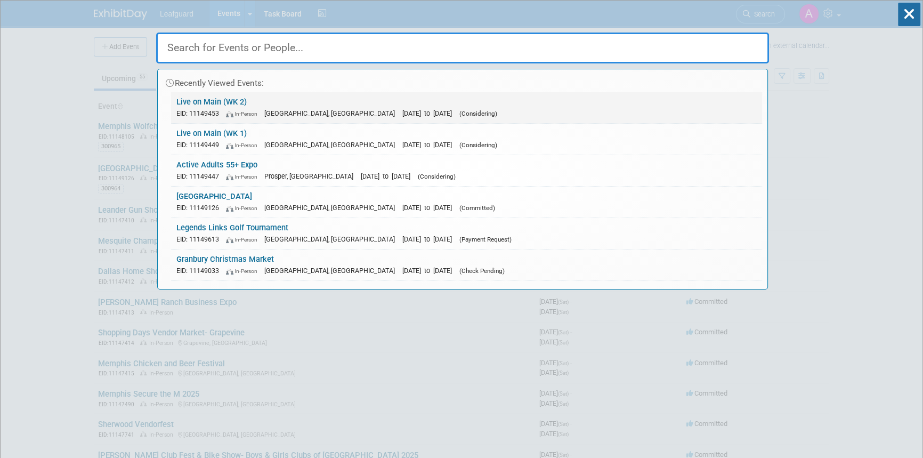
click at [233, 101] on link "Live on Main (WK 2) EID: 11149453 In-Person Rowlett, TX Sep 12, 2025 to Sep 12,…" at bounding box center [466, 107] width 591 height 31
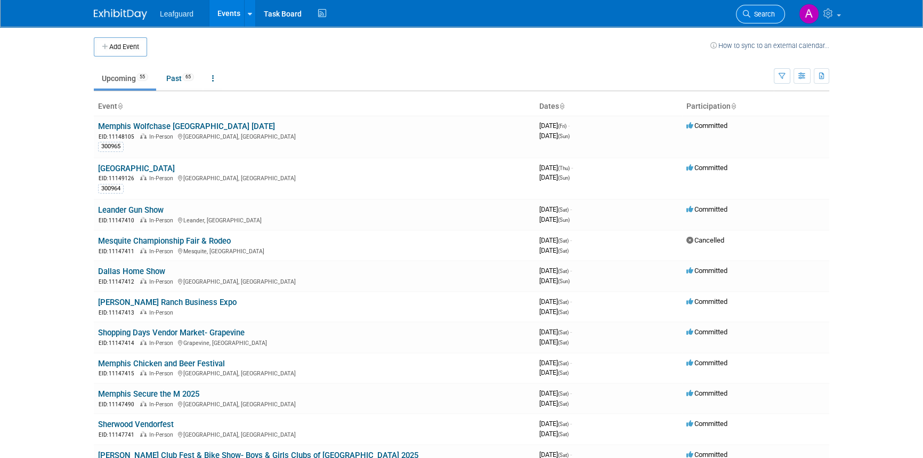
click at [758, 14] on span "Search" at bounding box center [762, 14] width 25 height 8
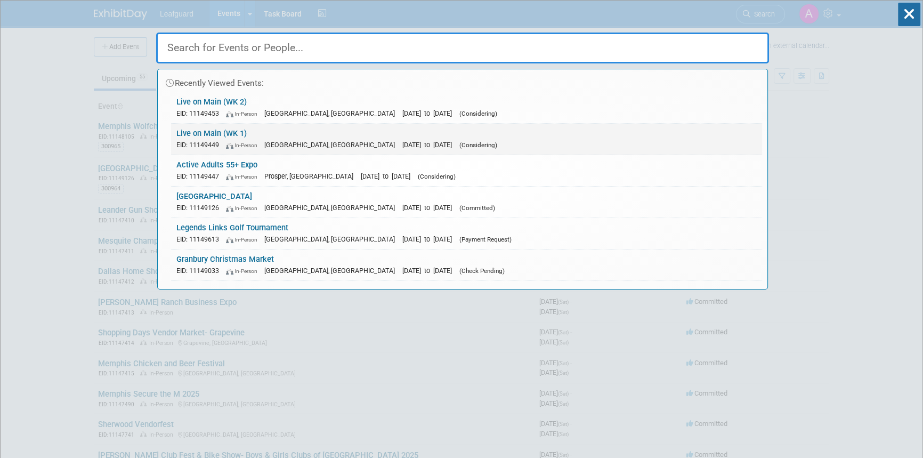
click at [226, 135] on link "Live on Main (WK 1) EID: 11149449 In-Person [GEOGRAPHIC_DATA], [GEOGRAPHIC_DATA…" at bounding box center [466, 139] width 591 height 31
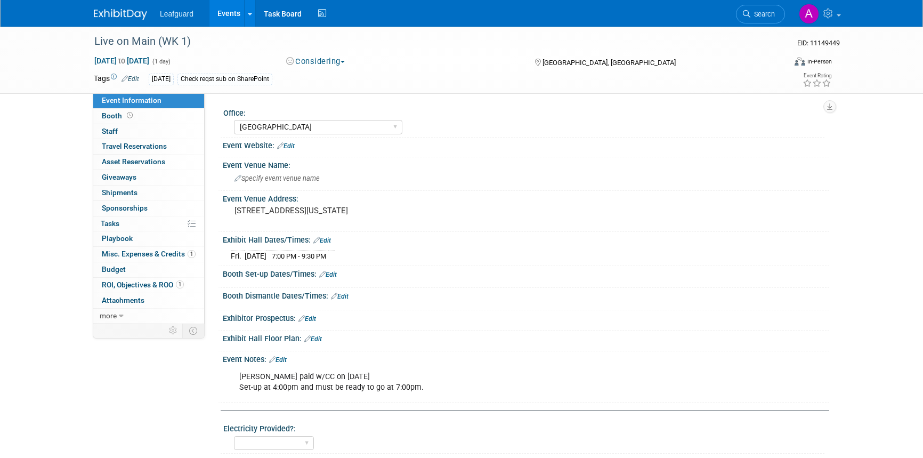
select select "[GEOGRAPHIC_DATA]"
select select "No"
select select "Credit Card"
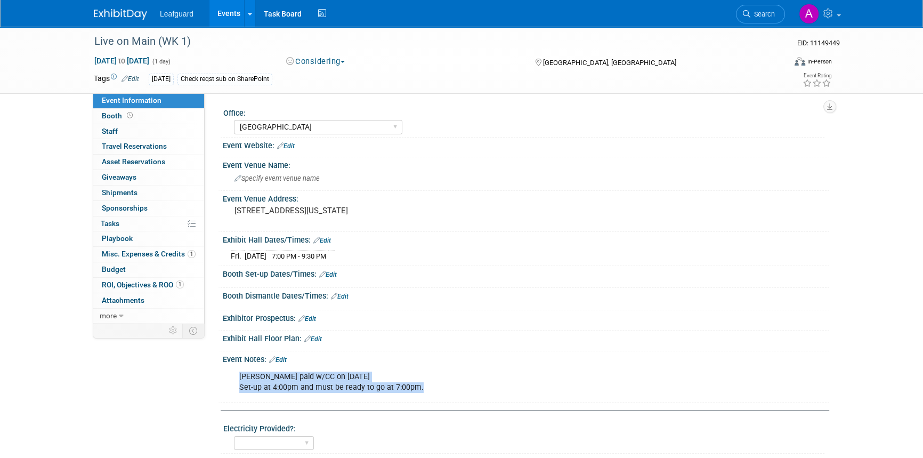
drag, startPoint x: 420, startPoint y: 387, endPoint x: 237, endPoint y: 378, distance: 184.0
click at [237, 378] on div "[PERSON_NAME] paid w/CC on [DATE] Set-up at 4:00pm and must be ready to go at 7…" at bounding box center [472, 382] width 480 height 32
copy div "[PERSON_NAME] paid w/CC on [DATE] Set-up at 4:00pm and must be ready to go at 7…"
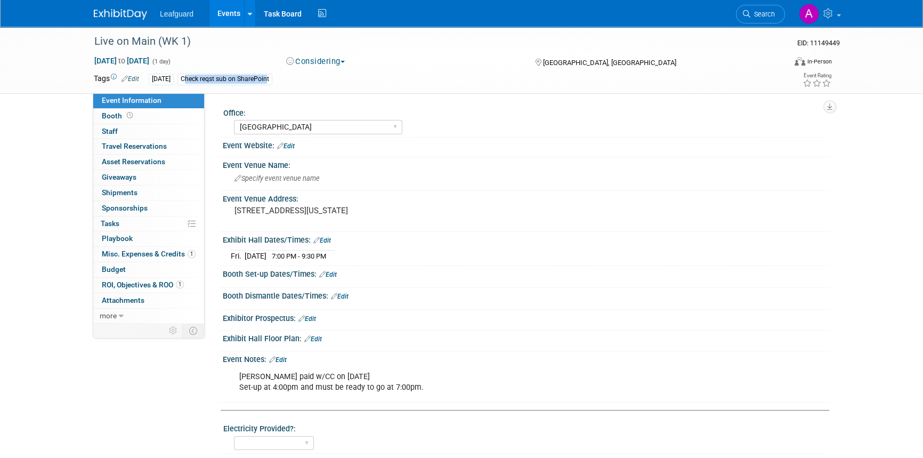
drag, startPoint x: 272, startPoint y: 78, endPoint x: 187, endPoint y: 79, distance: 84.7
click at [187, 79] on div "Check reqst sub on SharePoint" at bounding box center [224, 79] width 95 height 11
click at [272, 77] on div "Check reqst sub on SharePoint" at bounding box center [224, 79] width 95 height 11
drag, startPoint x: 272, startPoint y: 77, endPoint x: 185, endPoint y: 77, distance: 87.4
click at [185, 77] on div "Check reqst sub on SharePoint" at bounding box center [224, 79] width 95 height 11
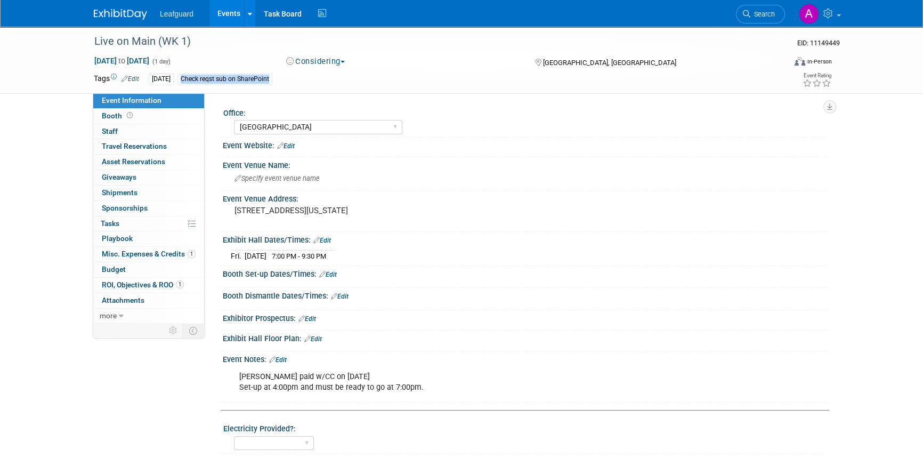
copy div "Check reqst sub on SharePoint"
click at [760, 13] on span "Search" at bounding box center [762, 14] width 25 height 8
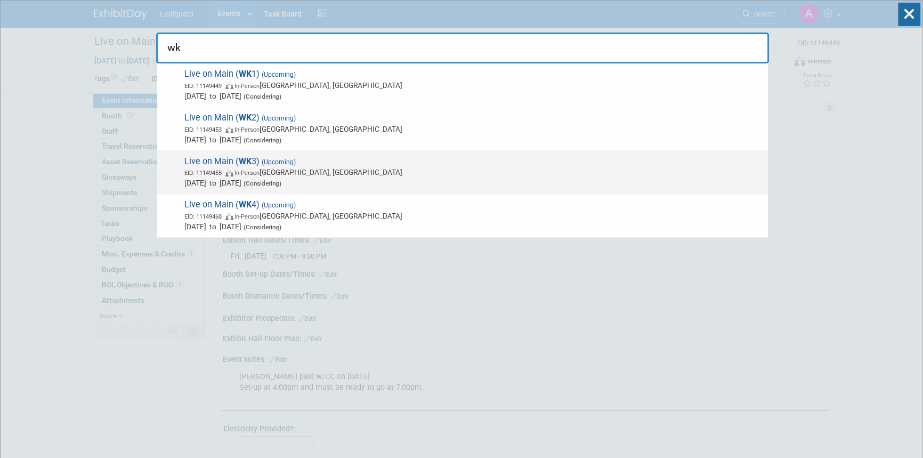
type input "wk"
click at [223, 161] on span "Live on Main ( WK 3) (Upcoming) EID: 11149455 In-Person Rowlett, TX Sep 19, 202…" at bounding box center [471, 172] width 581 height 32
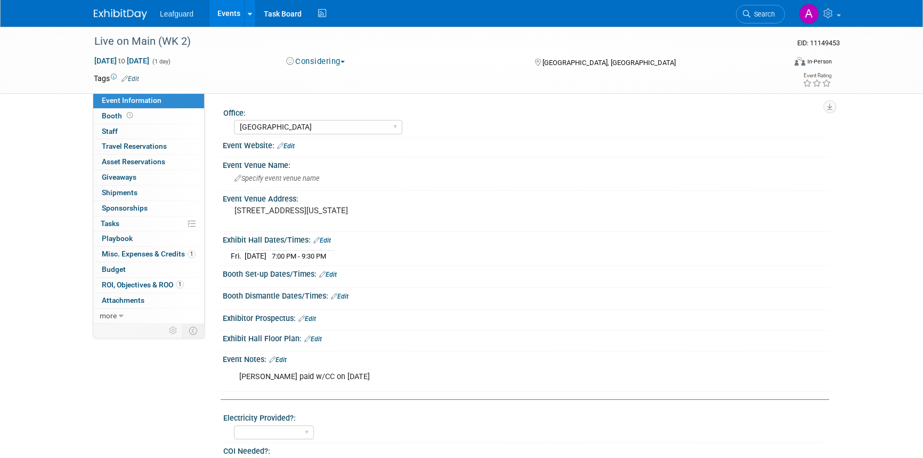
select select "[GEOGRAPHIC_DATA]"
select select "No"
select select "Credit Card"
click at [277, 357] on link "Edit" at bounding box center [278, 359] width 18 height 7
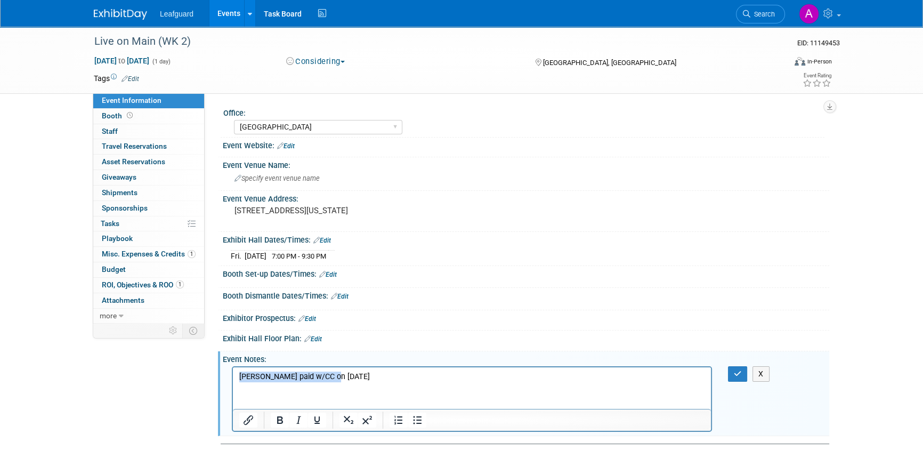
drag, startPoint x: 335, startPoint y: 373, endPoint x: 446, endPoint y: 736, distance: 380.0
click at [233, 371] on html "[PERSON_NAME] paid w/CC on [DATE]" at bounding box center [472, 374] width 478 height 15
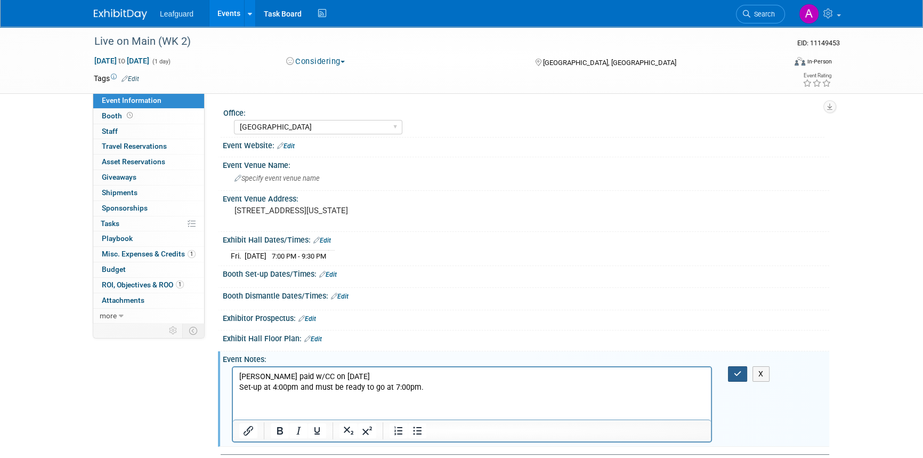
click at [745, 369] on button "button" at bounding box center [738, 373] width 20 height 15
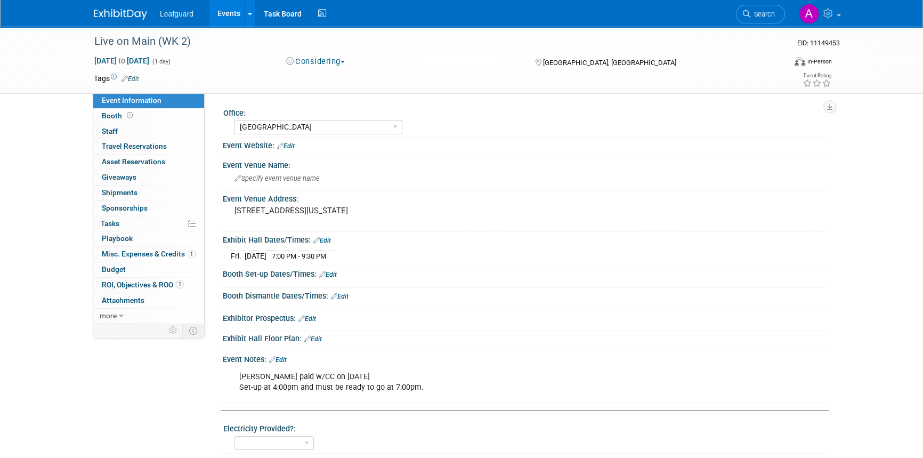
click at [134, 78] on link "Edit" at bounding box center [130, 78] width 18 height 7
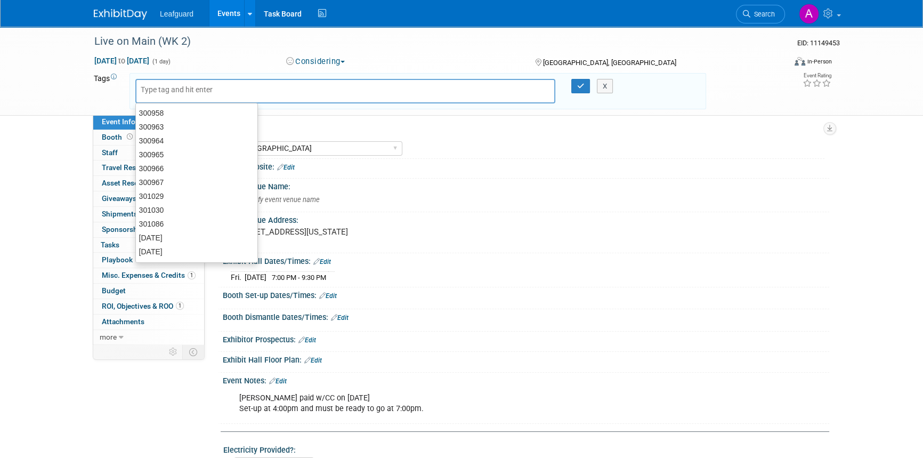
click at [150, 89] on input "text" at bounding box center [183, 89] width 85 height 11
paste input "Check reqst sub on SharePoint"
type input "Check reqst sub on SharePoint"
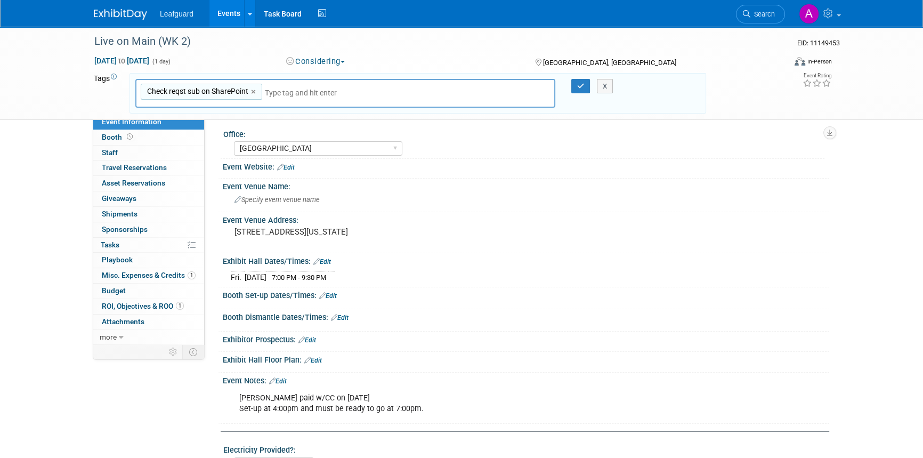
click at [142, 86] on div "Check reqst sub on SharePoint ×" at bounding box center [201, 92] width 121 height 17
type input "Check reqst sub on SharePoint"
click at [253, 88] on link "×" at bounding box center [254, 92] width 7 height 12
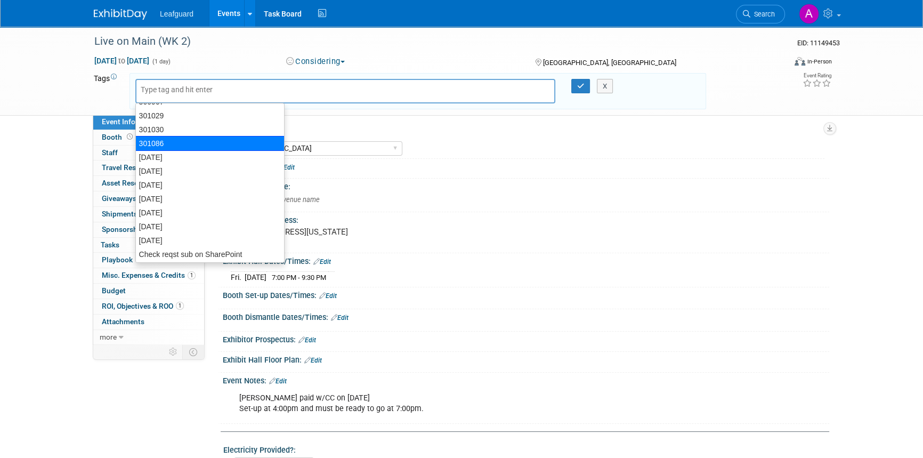
scroll to position [82, 0]
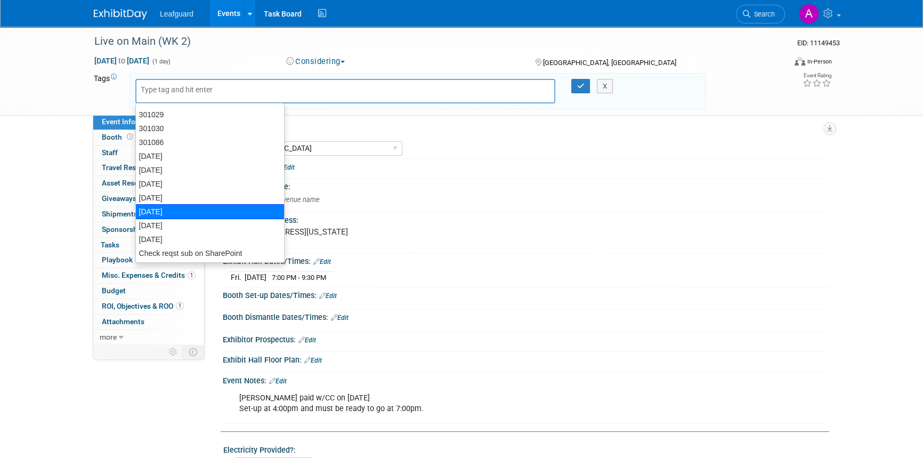
click at [151, 206] on div "[DATE]" at bounding box center [209, 211] width 149 height 15
type input "[DATE]"
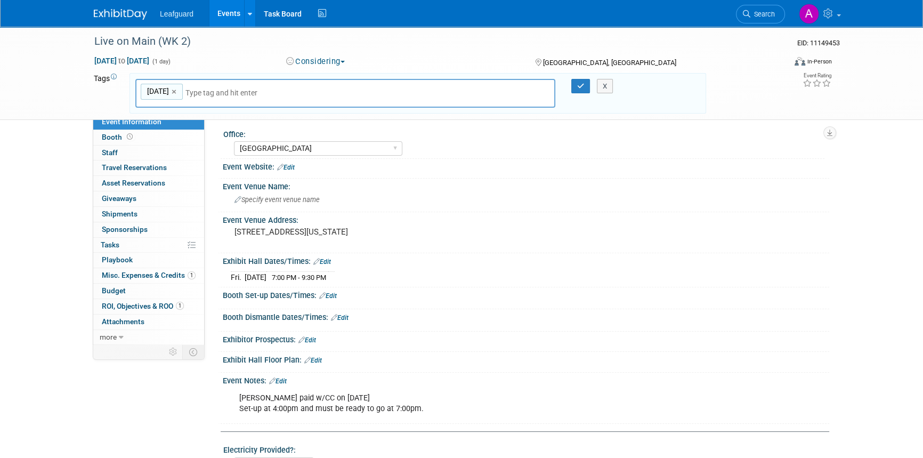
paste input "Check reqst sub on SharePoint"
type input "Check reqst sub on SharePoint"
type input "[DATE], Check reqst sub on SharePoint"
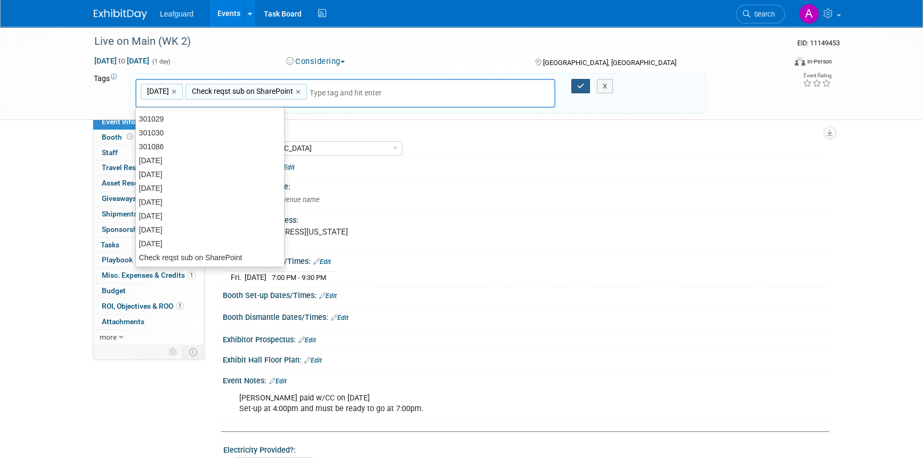
click at [578, 88] on icon "button" at bounding box center [580, 86] width 7 height 7
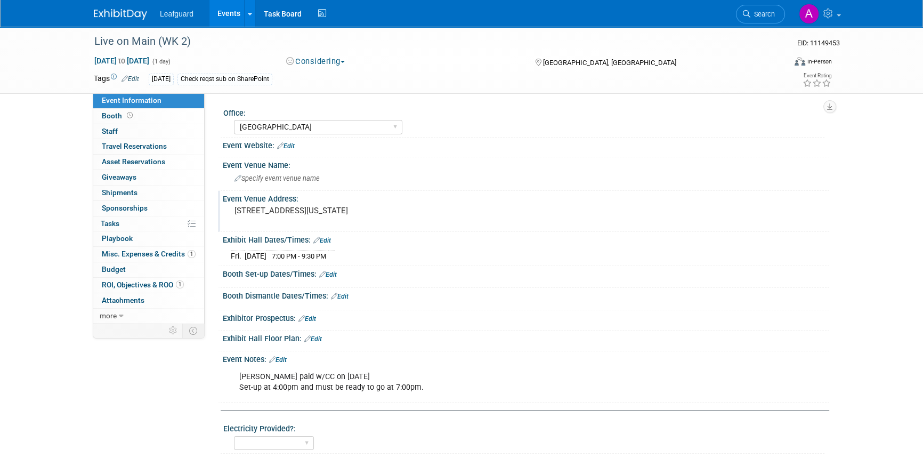
drag, startPoint x: 373, startPoint y: 211, endPoint x: 234, endPoint y: 210, distance: 138.5
click at [234, 210] on pre "[STREET_ADDRESS][US_STATE]" at bounding box center [348, 211] width 229 height 10
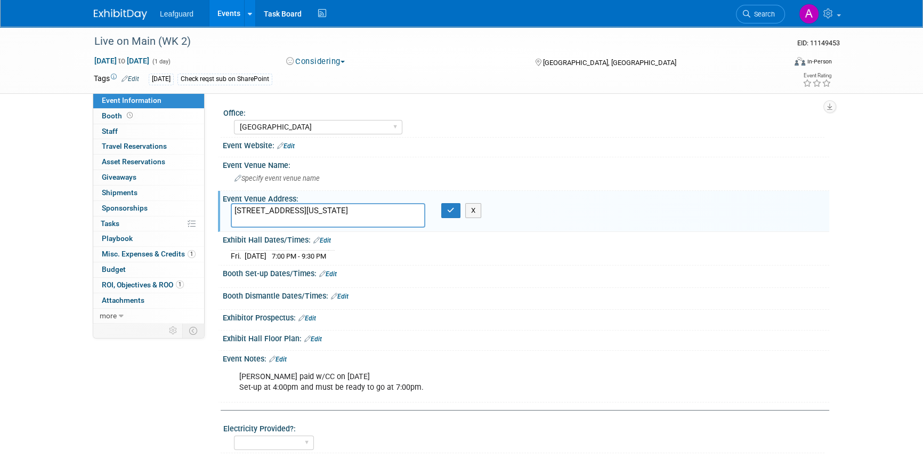
drag, startPoint x: 234, startPoint y: 210, endPoint x: 389, endPoint y: 215, distance: 154.6
click at [389, 216] on textarea "[STREET_ADDRESS][US_STATE]" at bounding box center [328, 215] width 194 height 25
drag, startPoint x: 385, startPoint y: 212, endPoint x: 184, endPoint y: 204, distance: 201.5
click at [184, 204] on div "Event Information Event Info Booth Booth 0 Staff 0 Staff 0 Travel Reservations …" at bounding box center [461, 379] width 751 height 704
click at [422, 389] on div "[PERSON_NAME] paid w/CC on [DATE] Set-up at 4:00pm and must be ready to go at 7…" at bounding box center [472, 382] width 480 height 32
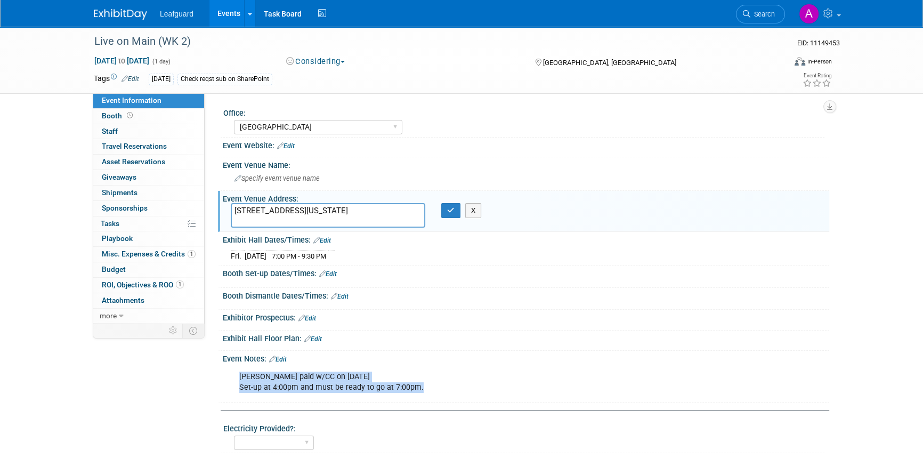
drag, startPoint x: 421, startPoint y: 387, endPoint x: 236, endPoint y: 376, distance: 185.7
click at [236, 376] on div "[PERSON_NAME] paid w/CC on [DATE] Set-up at 4:00pm and must be ready to go at 7…" at bounding box center [472, 382] width 480 height 32
copy div "[PERSON_NAME] paid w/CC on [DATE] Set-up at 4:00pm and must be ready to go at 7…"
click at [143, 282] on span "ROI, Objectives & ROO 1" at bounding box center [143, 284] width 82 height 9
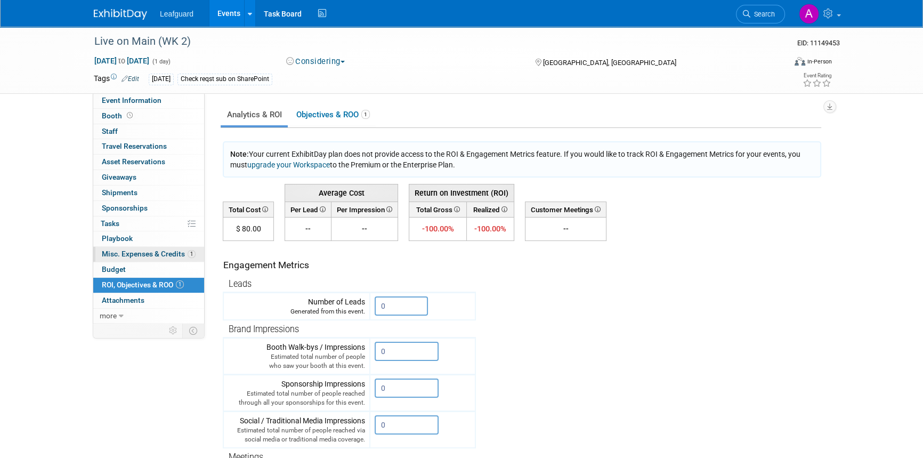
click at [153, 253] on span "Misc. Expenses & Credits 1" at bounding box center [149, 253] width 94 height 9
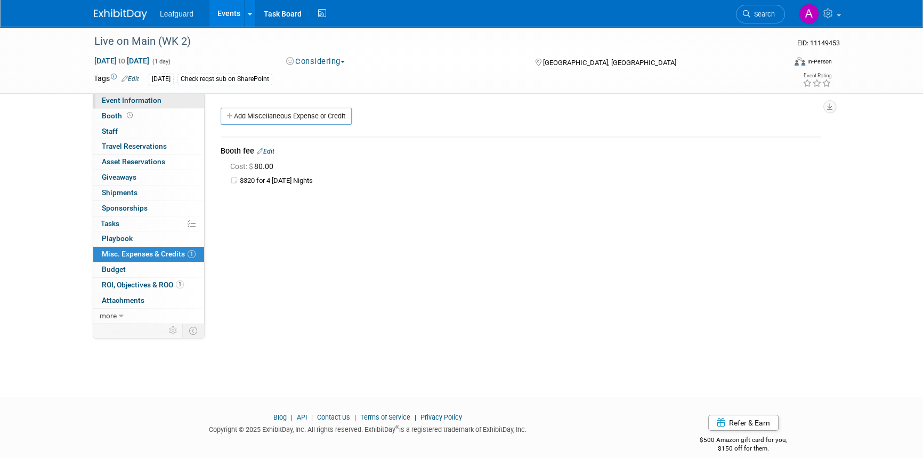
click at [122, 96] on span "Event Information" at bounding box center [132, 100] width 60 height 9
select select "[GEOGRAPHIC_DATA]"
select select "No"
select select "Credit Card"
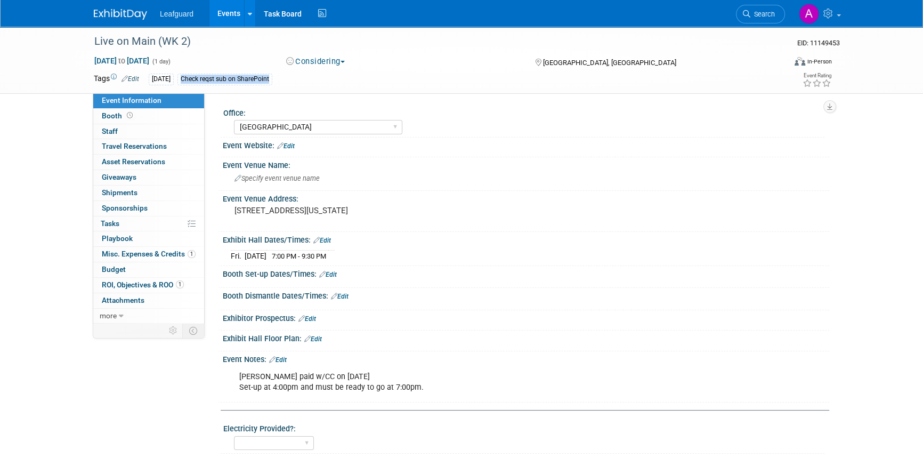
drag, startPoint x: 272, startPoint y: 79, endPoint x: 186, endPoint y: 75, distance: 85.9
click at [186, 75] on div "Check reqst sub on SharePoint" at bounding box center [224, 79] width 95 height 11
copy div "Check reqst sub on SharePoint"
click at [748, 15] on icon at bounding box center [746, 13] width 7 height 7
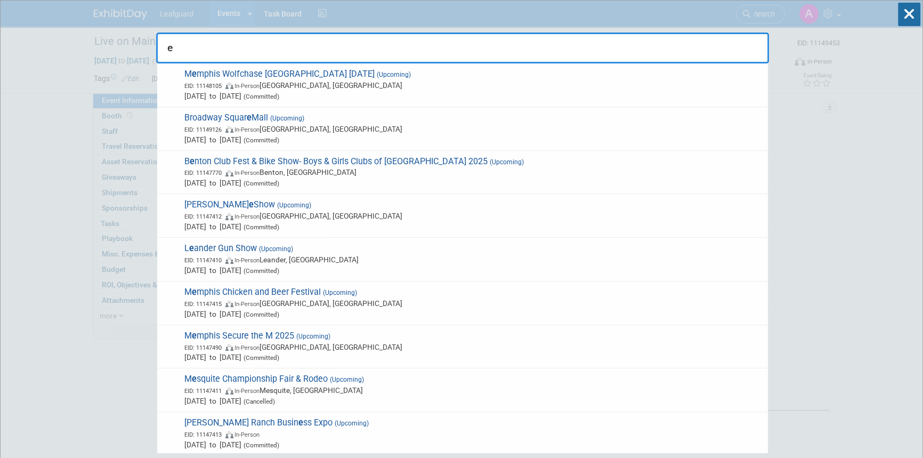
type input "ek"
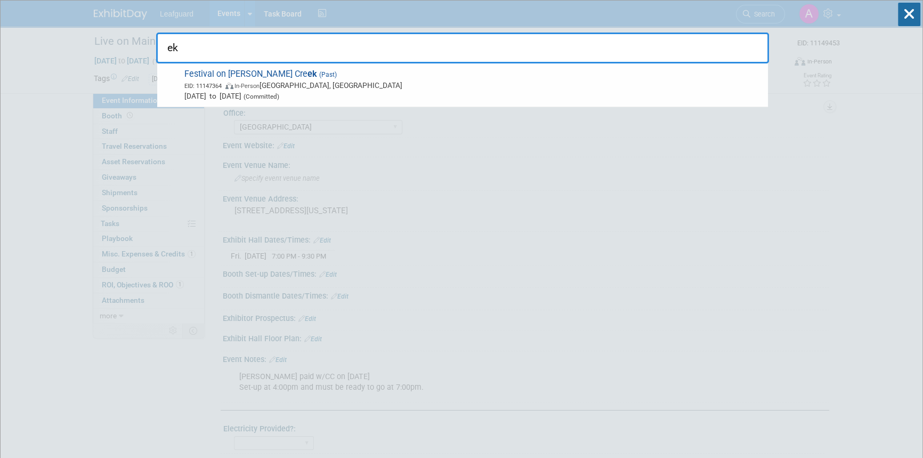
drag, startPoint x: 196, startPoint y: 46, endPoint x: 154, endPoint y: 42, distance: 41.8
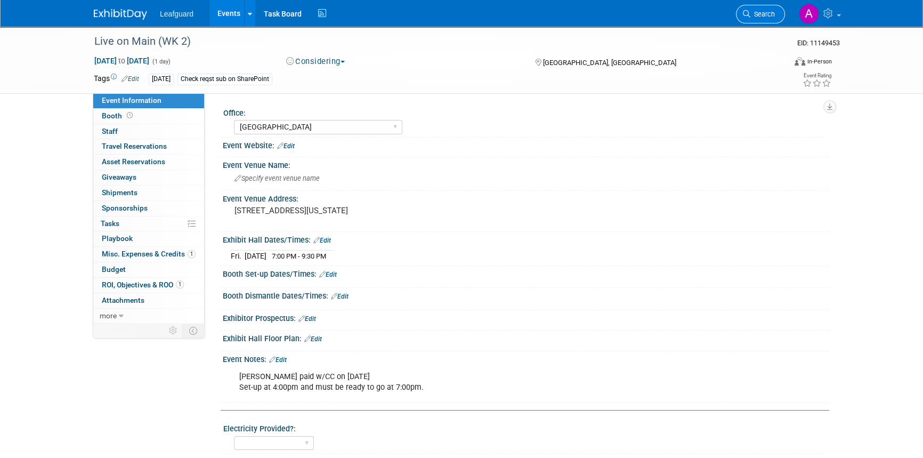
click at [774, 9] on link "Search" at bounding box center [760, 14] width 49 height 19
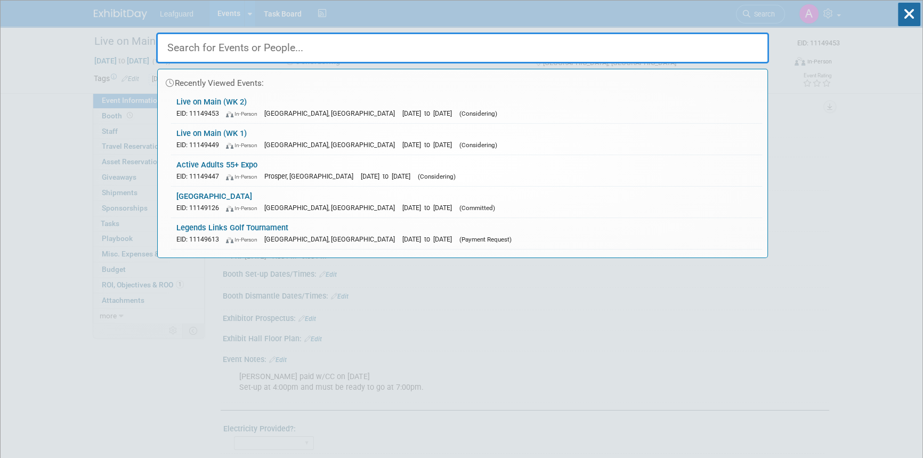
click at [209, 48] on input "text" at bounding box center [462, 47] width 613 height 31
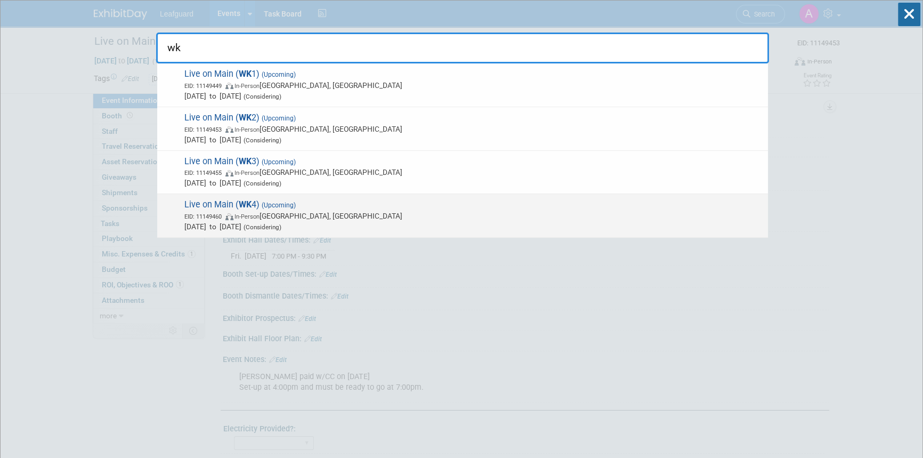
type input "wk"
click at [273, 210] on span "EID: 11149460 In-Person Rowlett, TX" at bounding box center [473, 215] width 578 height 11
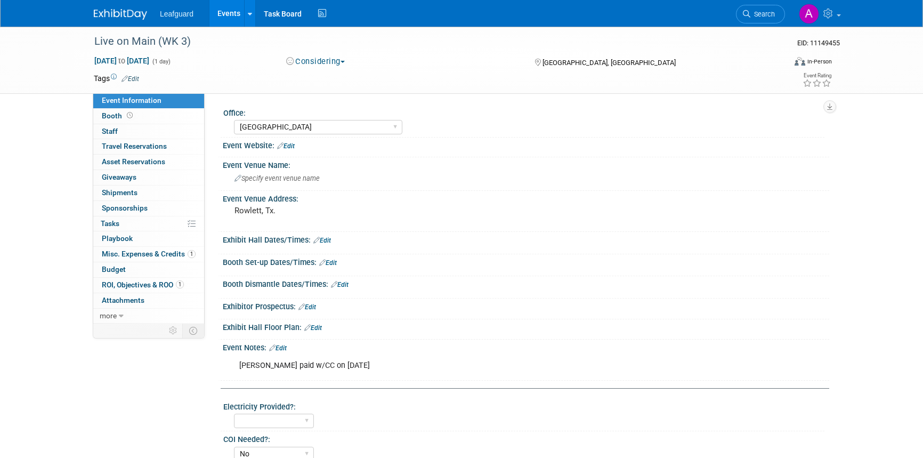
select select "[GEOGRAPHIC_DATA]"
select select "No"
select select "Credit Card"
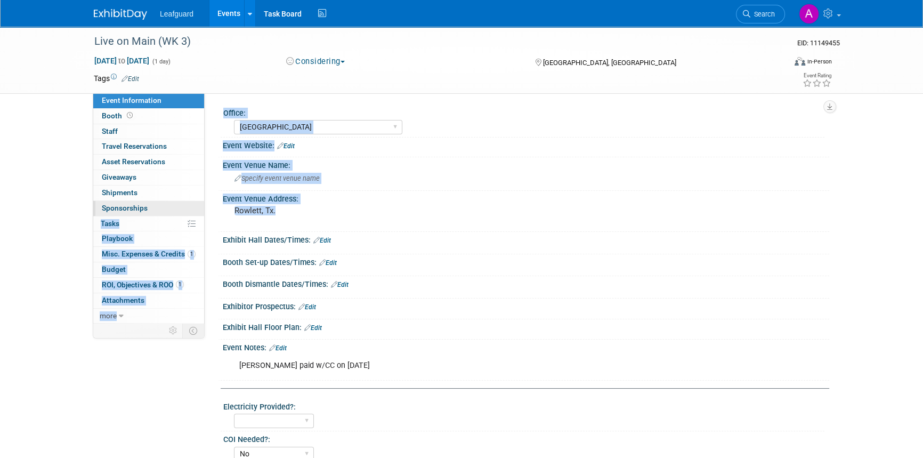
drag, startPoint x: 300, startPoint y: 210, endPoint x: 197, endPoint y: 204, distance: 103.5
click at [197, 204] on div "Event Information Event Info Booth Booth 0 Staff 0 Staff 0 Travel Reservations …" at bounding box center [461, 368] width 751 height 682
click at [310, 203] on div "Rowlett, Tx." at bounding box center [349, 215] width 237 height 25
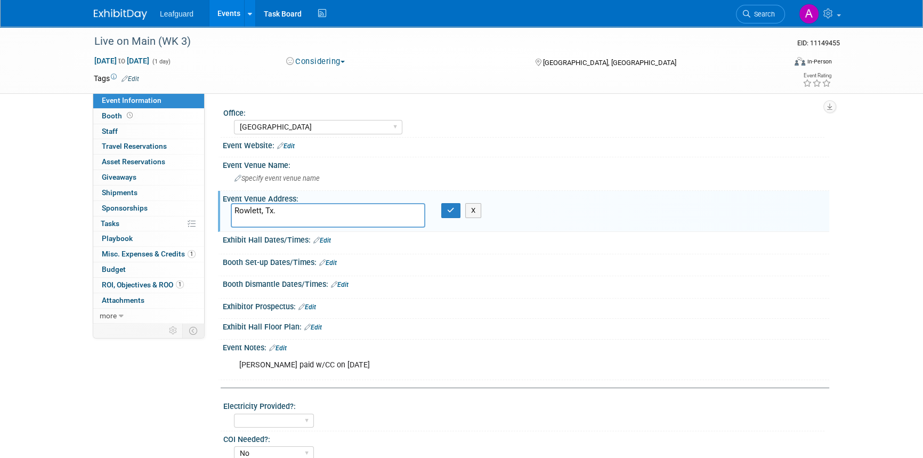
drag, startPoint x: 279, startPoint y: 208, endPoint x: 224, endPoint y: 208, distance: 54.9
click at [224, 208] on div "Rowlett, Tx." at bounding box center [328, 215] width 210 height 25
type textarea "[STREET_ADDRESS][US_STATE]"
click at [334, 365] on div "[PERSON_NAME] paid w/CC on [DATE]" at bounding box center [472, 364] width 480 height 21
click at [289, 349] on div "Event Notes: Edit" at bounding box center [526, 346] width 606 height 14
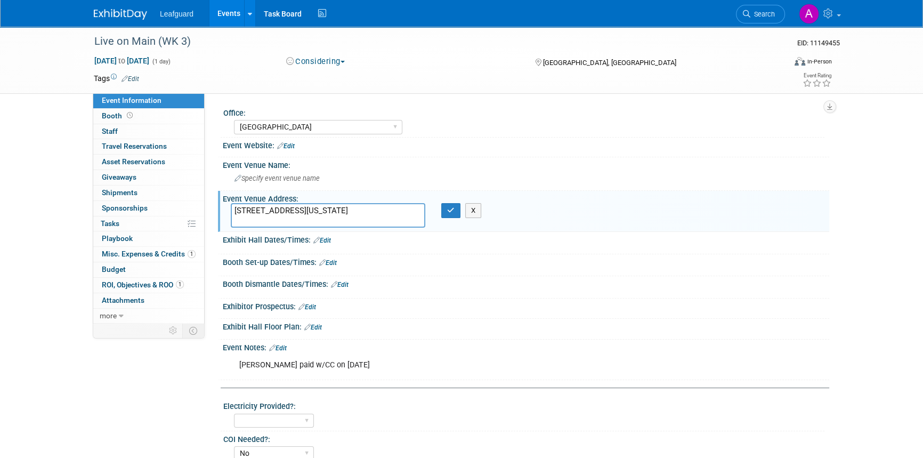
click at [282, 346] on link "Edit" at bounding box center [278, 347] width 18 height 7
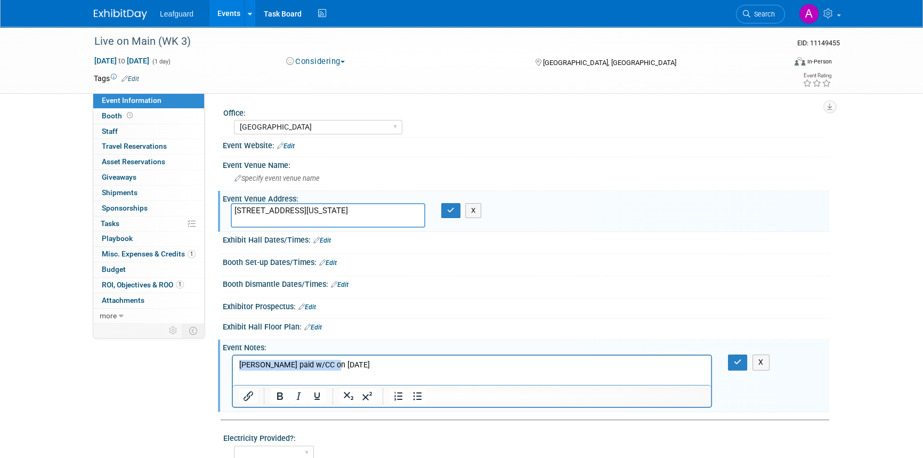
drag, startPoint x: 343, startPoint y: 368, endPoint x: 226, endPoint y: 359, distance: 117.0
click at [233, 359] on html "[PERSON_NAME] paid w/CC on [DATE]" at bounding box center [472, 362] width 478 height 15
click at [733, 360] on button "button" at bounding box center [738, 361] width 20 height 15
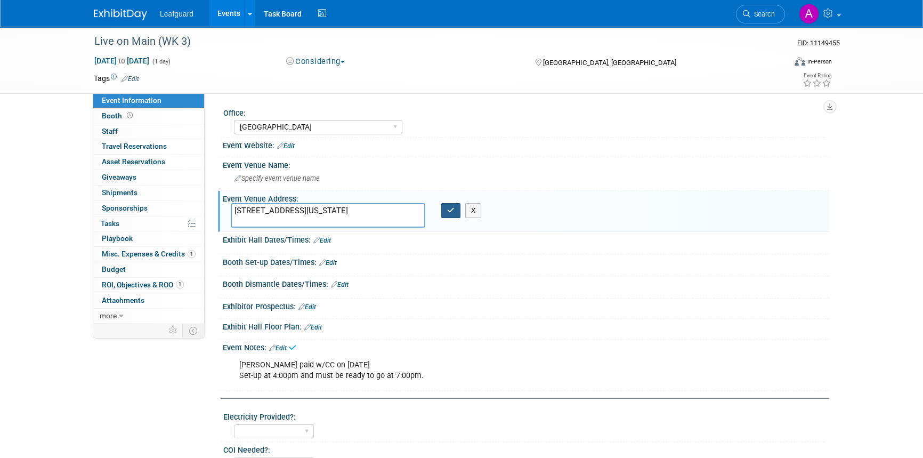
click at [444, 213] on button "button" at bounding box center [450, 210] width 19 height 15
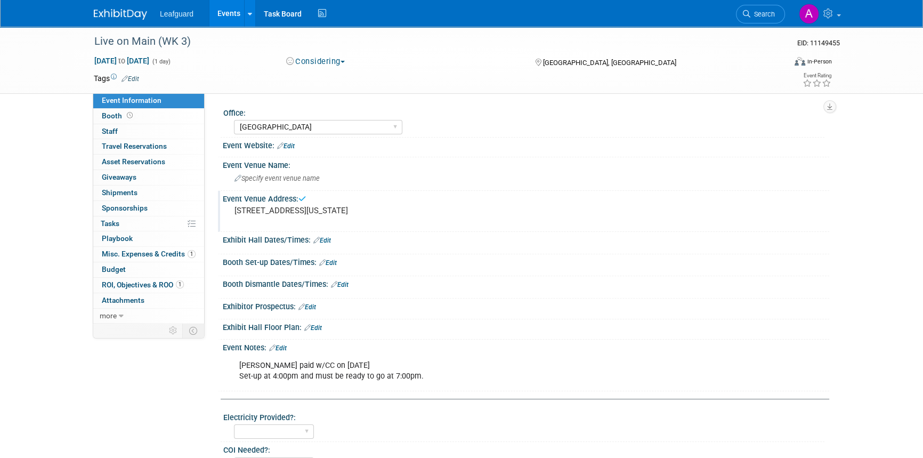
click at [326, 238] on link "Edit" at bounding box center [322, 240] width 18 height 7
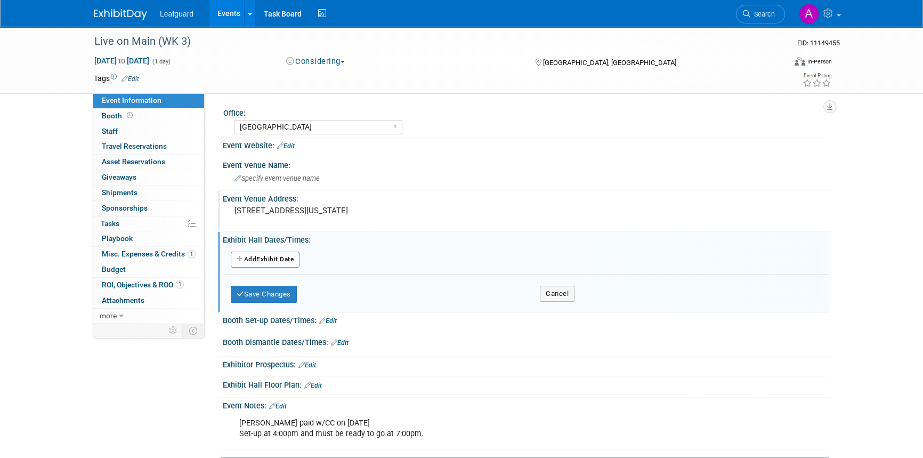
click at [277, 258] on button "Add Another Exhibit Date" at bounding box center [265, 259] width 69 height 16
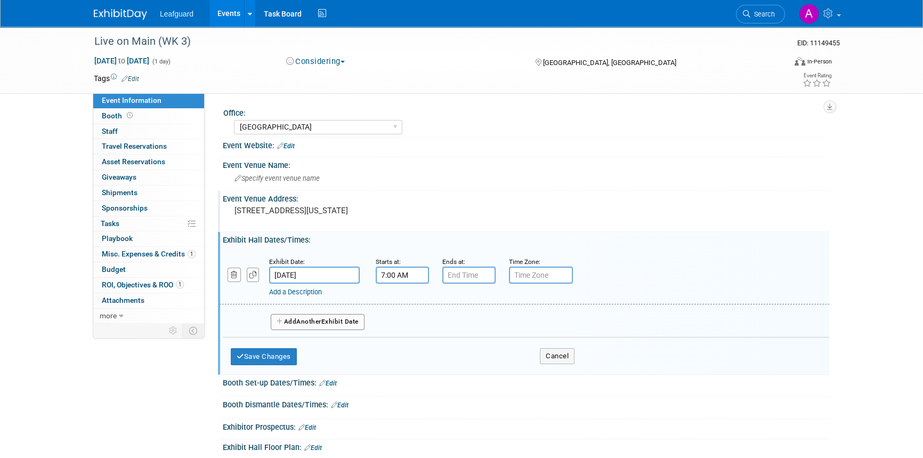
click at [390, 277] on input "7:00 AM" at bounding box center [402, 274] width 53 height 17
click at [495, 326] on button "AM" at bounding box center [493, 323] width 19 height 18
type input "7:00 PM"
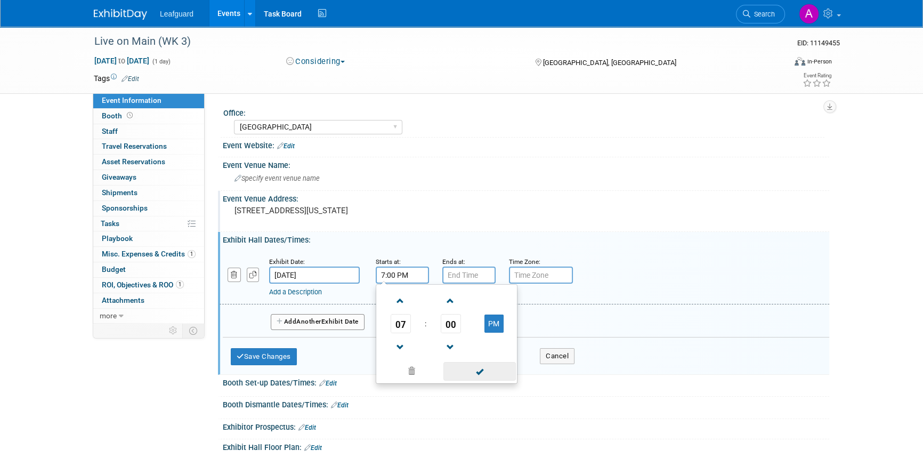
click at [491, 374] on span at bounding box center [479, 371] width 72 height 19
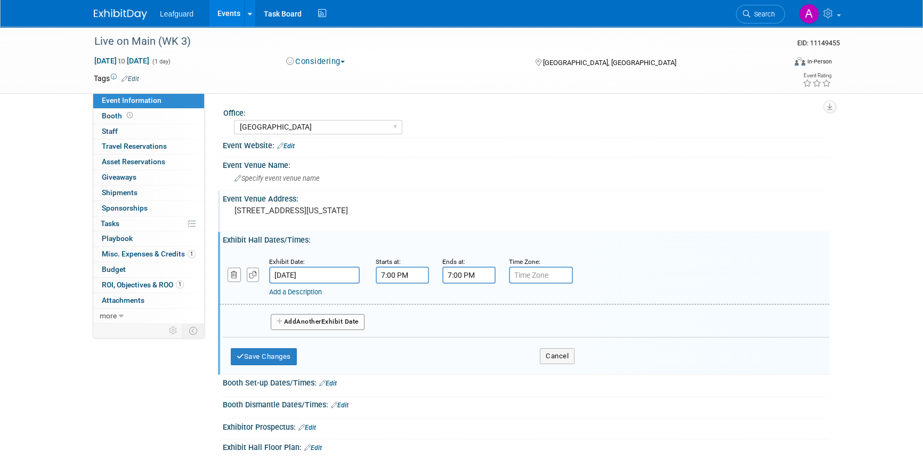
click at [457, 271] on input "7:00 PM" at bounding box center [468, 274] width 53 height 17
click at [461, 293] on span at bounding box center [467, 300] width 19 height 19
click at [512, 325] on span "00" at bounding box center [517, 323] width 20 height 19
click at [525, 330] on td "30" at bounding box center [530, 329] width 34 height 29
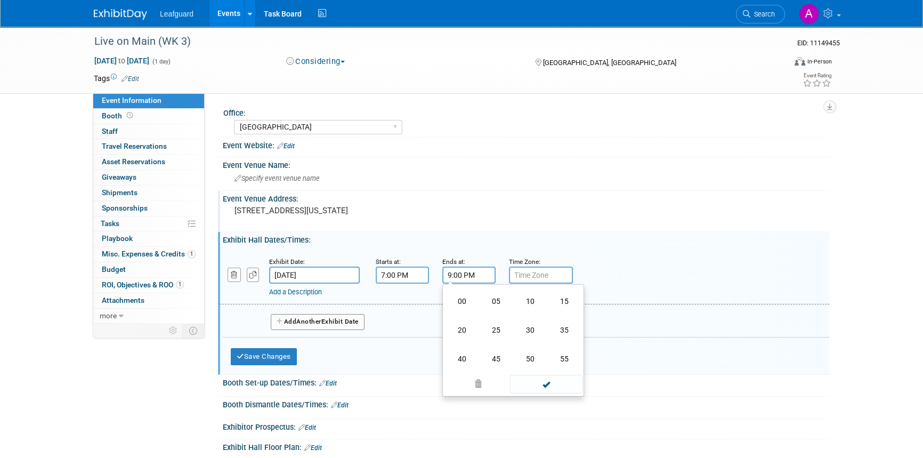
type input "9:30 PM"
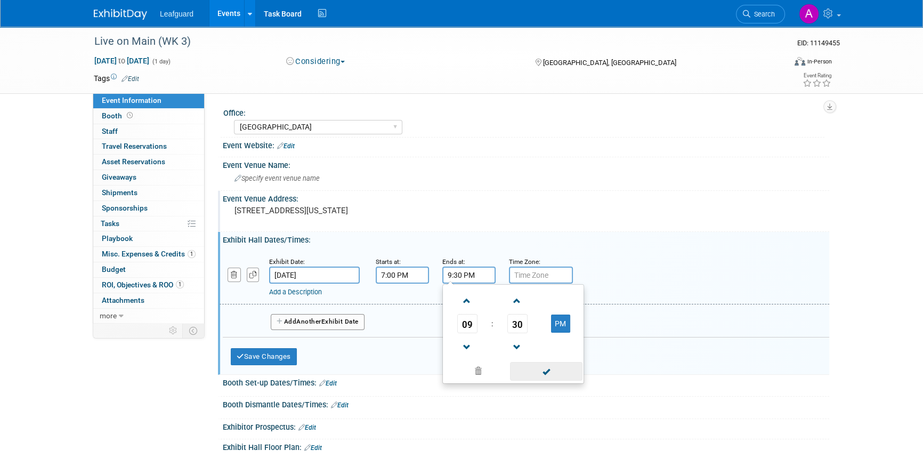
click at [535, 376] on span at bounding box center [546, 371] width 72 height 19
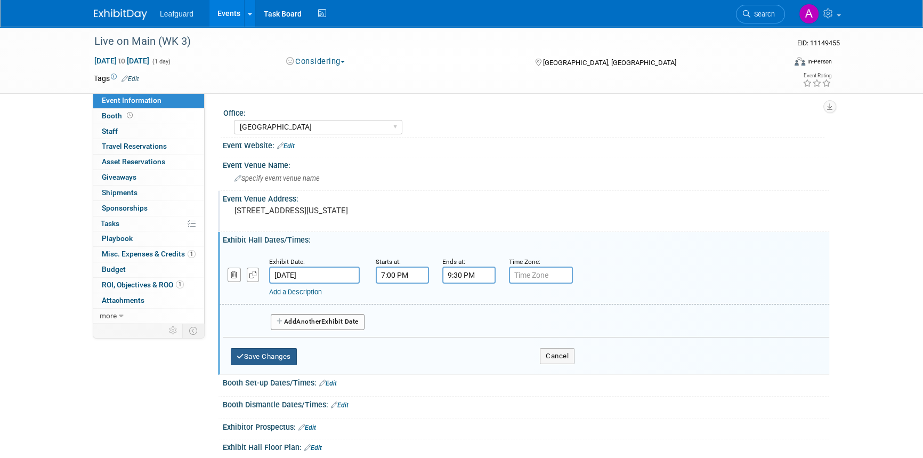
click at [276, 352] on button "Save Changes" at bounding box center [264, 356] width 66 height 17
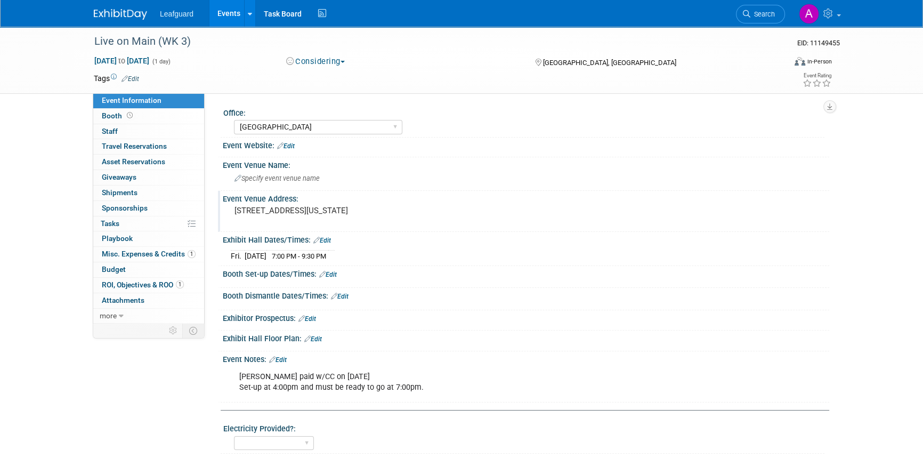
click at [129, 79] on link "Edit" at bounding box center [130, 78] width 18 height 7
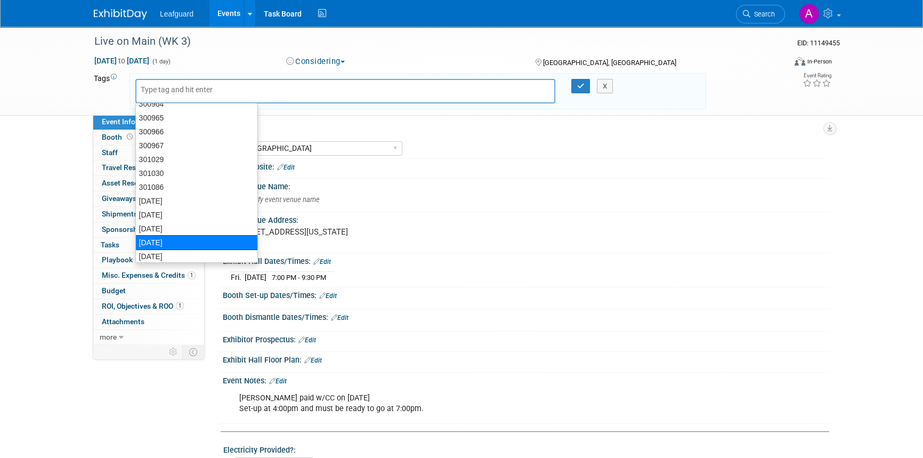
scroll to position [82, 0]
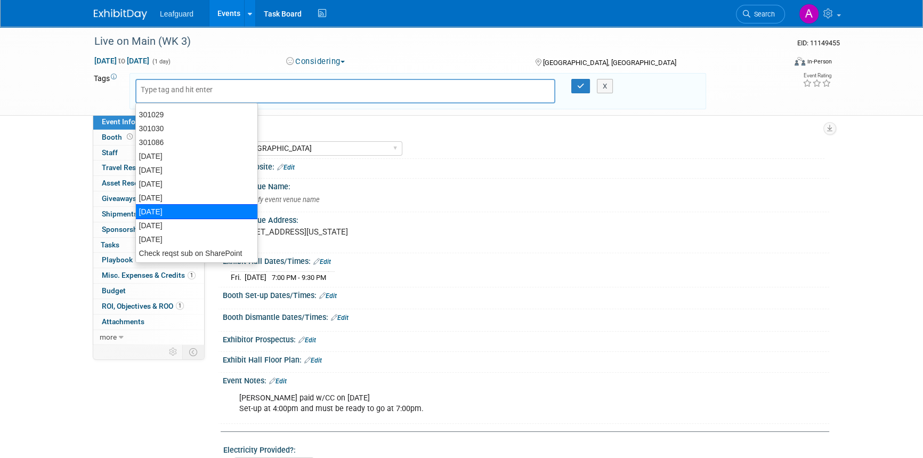
click at [161, 208] on div "[DATE]" at bounding box center [196, 211] width 123 height 15
type input "[DATE]"
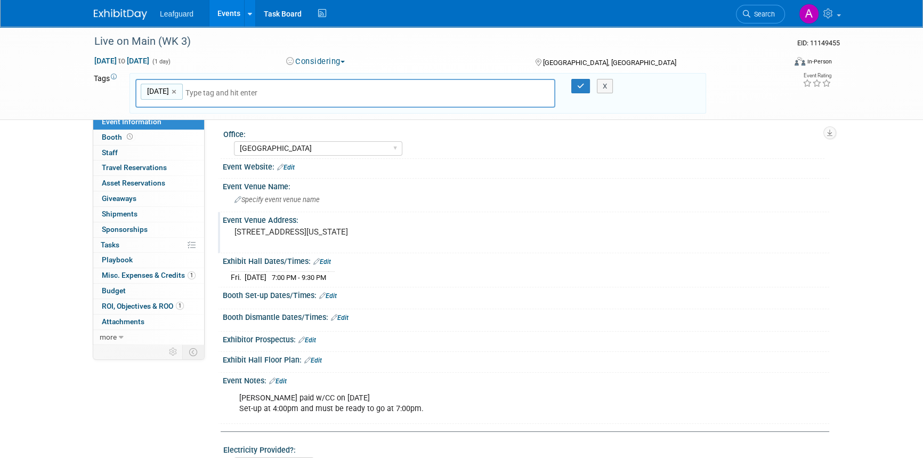
type input "Check reqst sub on SharePoint"
type input "[DATE], Check reqst sub on SharePoint"
click at [580, 84] on icon "button" at bounding box center [580, 86] width 7 height 7
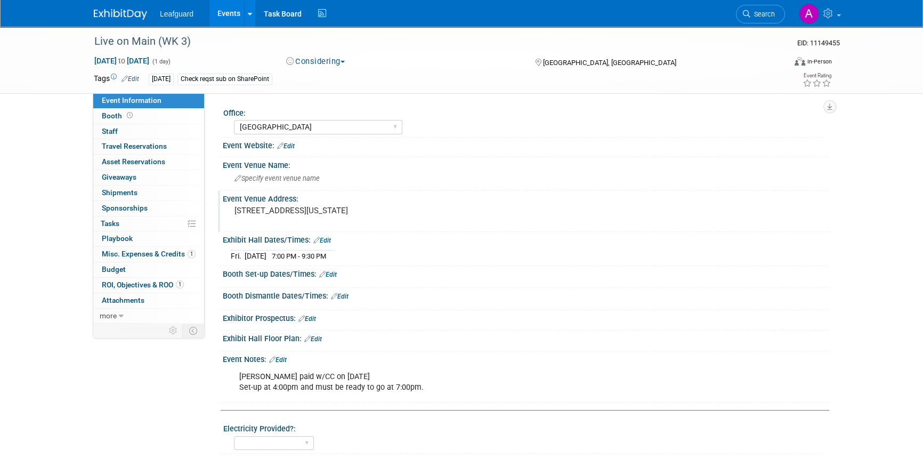
click at [379, 204] on div "[STREET_ADDRESS][US_STATE]" at bounding box center [349, 215] width 237 height 25
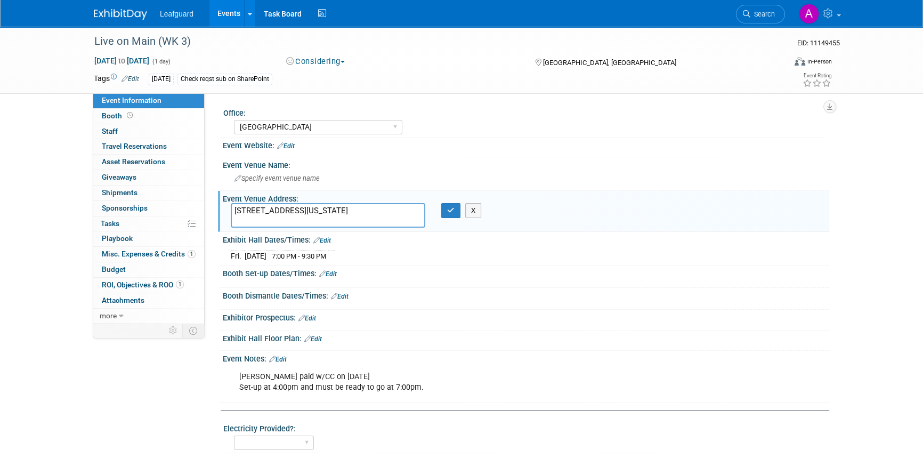
drag, startPoint x: 373, startPoint y: 208, endPoint x: 232, endPoint y: 208, distance: 141.2
click at [232, 208] on textarea "[STREET_ADDRESS][US_STATE]" at bounding box center [328, 215] width 194 height 25
drag, startPoint x: 426, startPoint y: 384, endPoint x: 236, endPoint y: 375, distance: 190.4
click at [236, 375] on div "[PERSON_NAME] paid w/CC on [DATE] Set-up at 4:00pm and must be ready to go at 7…" at bounding box center [472, 382] width 480 height 32
copy div "[PERSON_NAME] paid w/CC on [DATE] Set-up at 4:00pm and must be ready to go at 7…"
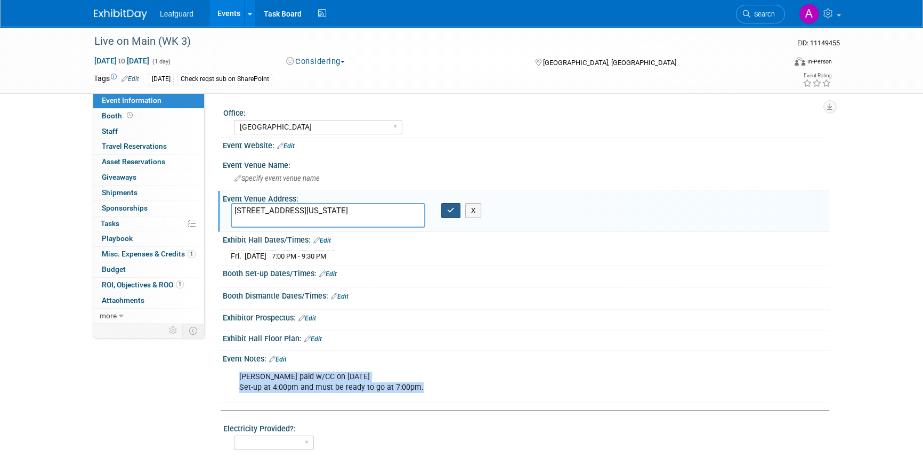
click at [445, 213] on button "button" at bounding box center [450, 210] width 19 height 15
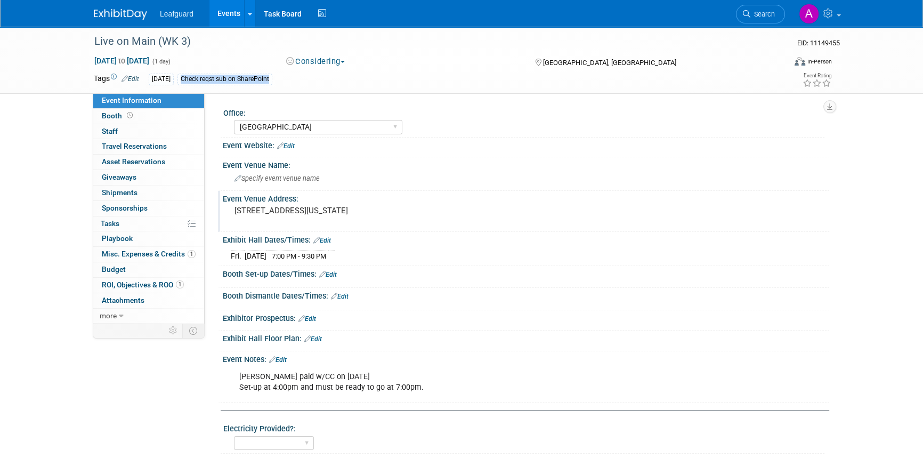
drag, startPoint x: 278, startPoint y: 79, endPoint x: 181, endPoint y: 79, distance: 96.4
click at [181, 79] on div "8.14.25 Check reqst sub on SharePoint" at bounding box center [427, 80] width 557 height 12
copy div "Check reqst sub on SharePoint"
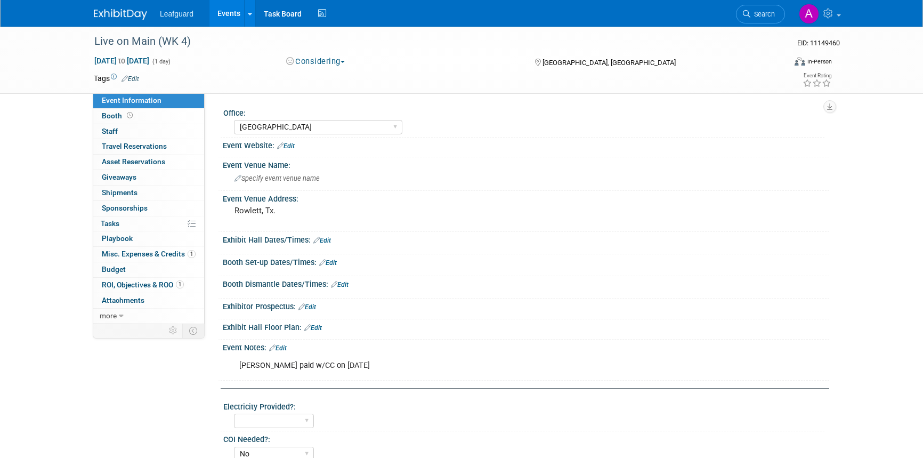
select select "[GEOGRAPHIC_DATA]"
select select "No"
select select "Credit Card"
click at [277, 213] on pre "Rowlett, Tx." at bounding box center [348, 211] width 229 height 10
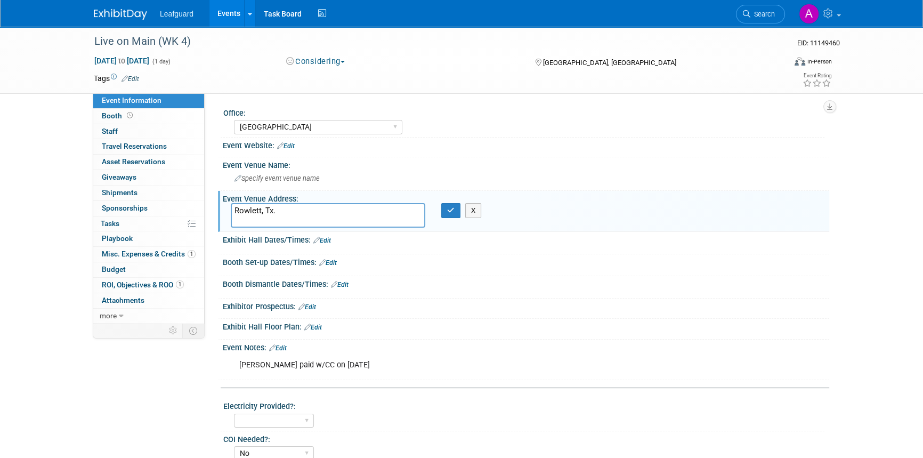
drag, startPoint x: 277, startPoint y: 213, endPoint x: 211, endPoint y: 208, distance: 65.7
click at [211, 208] on div "Office: [GEOGRAPHIC_DATA] [US_STATE] [GEOGRAPHIC_DATA] [GEOGRAPHIC_DATA] [GEOGR…" at bounding box center [517, 208] width 624 height 230
type textarea "[STREET_ADDRESS][US_STATE]"
click at [448, 208] on icon "button" at bounding box center [450, 210] width 7 height 7
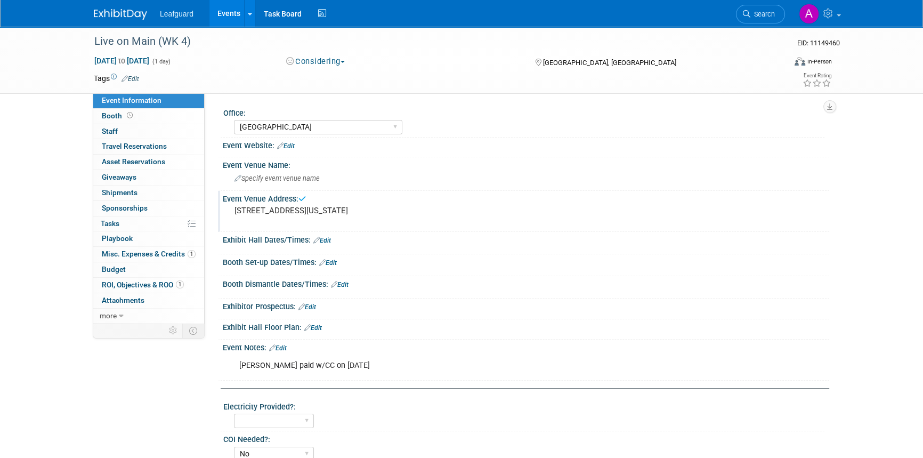
click at [324, 239] on link "Edit" at bounding box center [322, 240] width 18 height 7
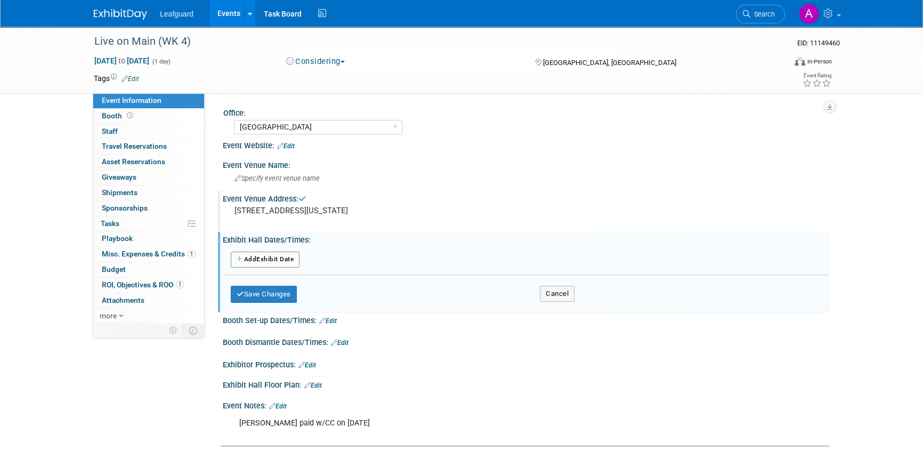
click at [269, 260] on button "Add Another Exhibit Date" at bounding box center [265, 259] width 69 height 16
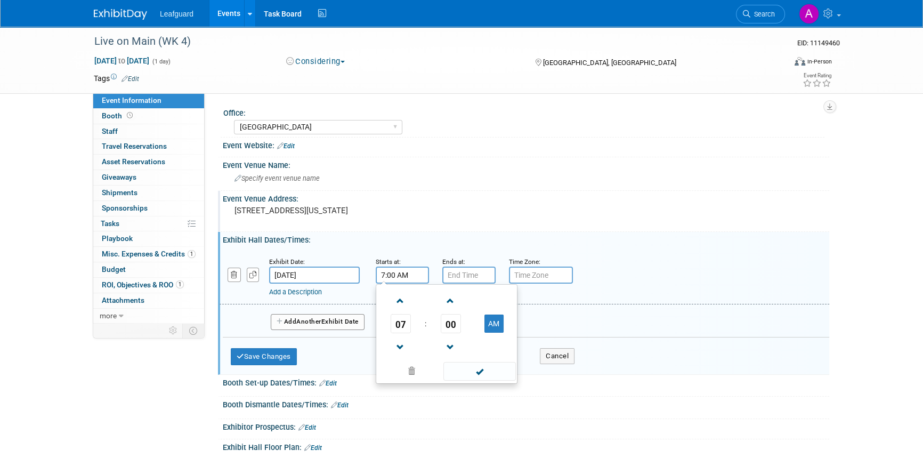
click at [405, 276] on input "7:00 AM" at bounding box center [402, 274] width 53 height 17
click at [493, 327] on button "AM" at bounding box center [493, 323] width 19 height 18
type input "7:00 PM"
click at [492, 363] on span at bounding box center [479, 371] width 72 height 19
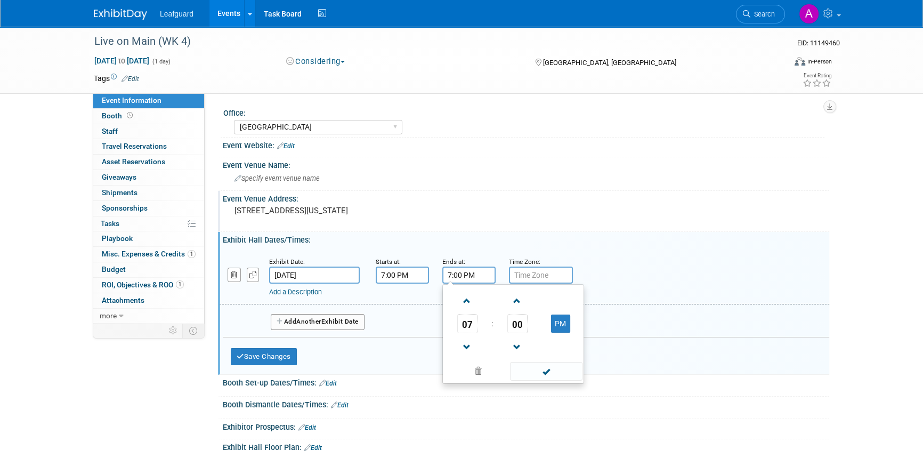
click at [478, 276] on input "7:00 PM" at bounding box center [468, 274] width 53 height 17
click at [466, 298] on span at bounding box center [467, 300] width 19 height 19
click at [466, 297] on span at bounding box center [467, 300] width 19 height 19
click at [519, 326] on span "00" at bounding box center [517, 323] width 20 height 19
click at [526, 335] on td "30" at bounding box center [530, 329] width 34 height 29
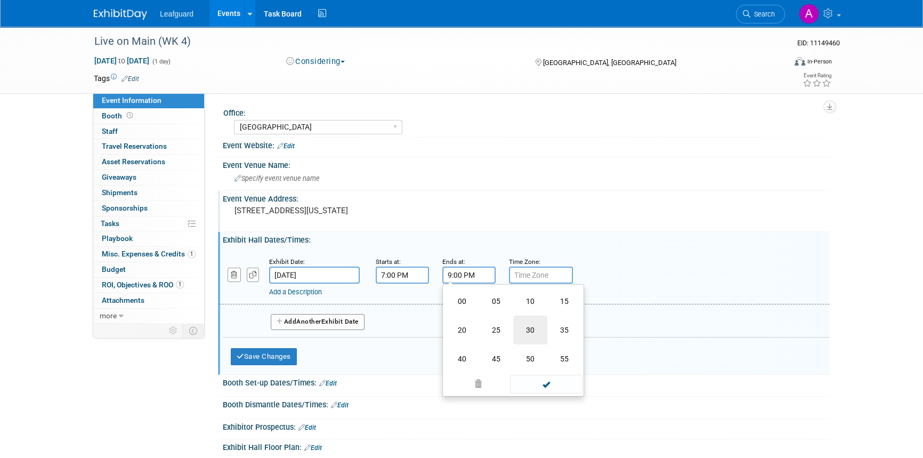
type input "9:30 PM"
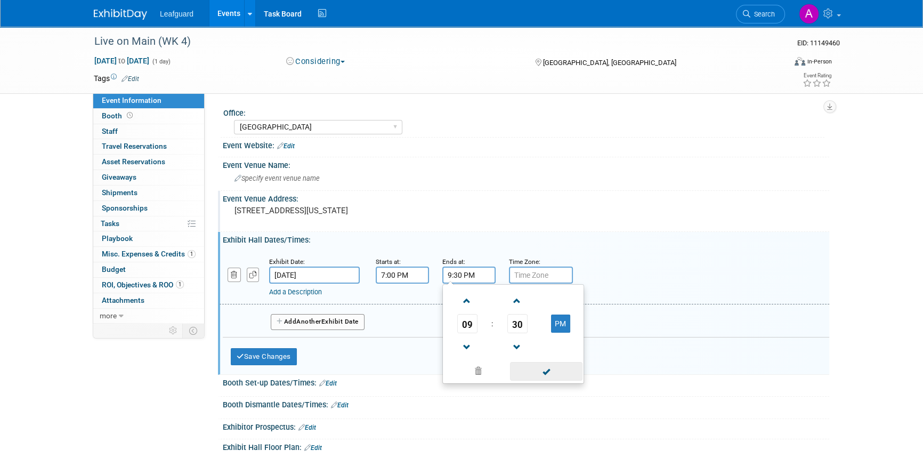
click at [538, 370] on span at bounding box center [546, 371] width 72 height 19
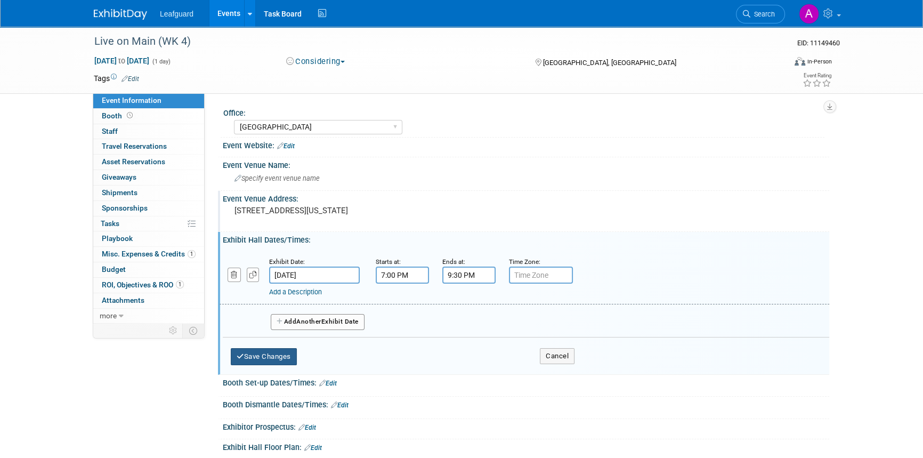
click at [273, 356] on button "Save Changes" at bounding box center [264, 356] width 66 height 17
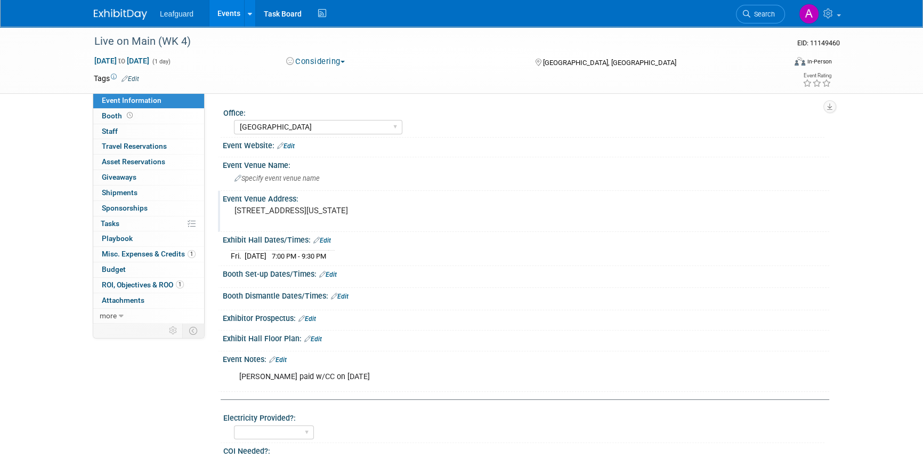
click at [286, 357] on link "Edit" at bounding box center [278, 359] width 18 height 7
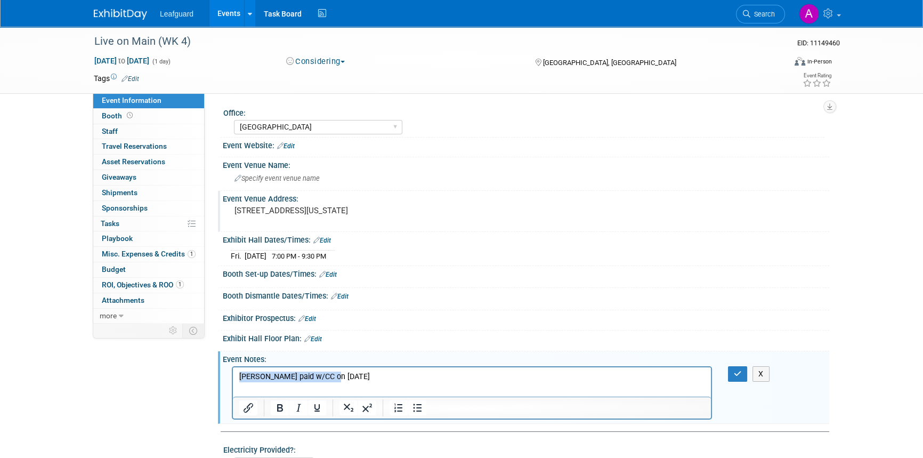
drag, startPoint x: 347, startPoint y: 377, endPoint x: 226, endPoint y: 374, distance: 121.0
click at [233, 374] on html "[PERSON_NAME] paid w/CC on [DATE]" at bounding box center [472, 374] width 478 height 15
click at [741, 373] on button "button" at bounding box center [738, 373] width 20 height 15
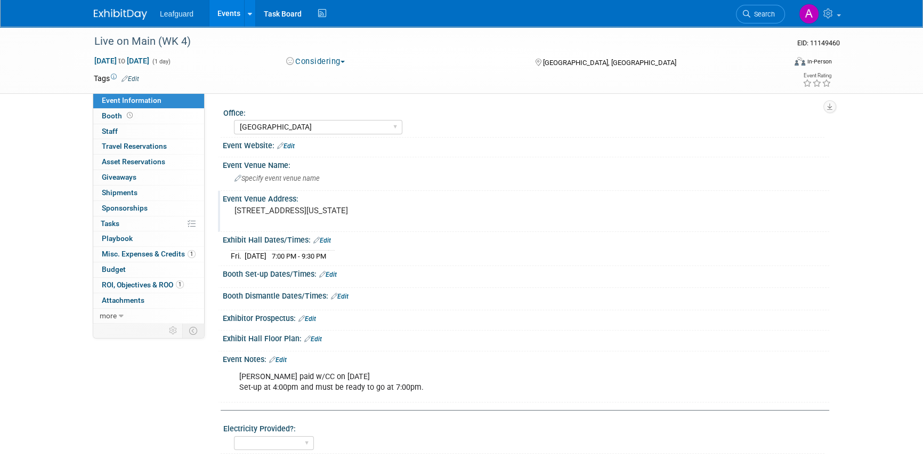
click at [335, 273] on link "Edit" at bounding box center [328, 274] width 18 height 7
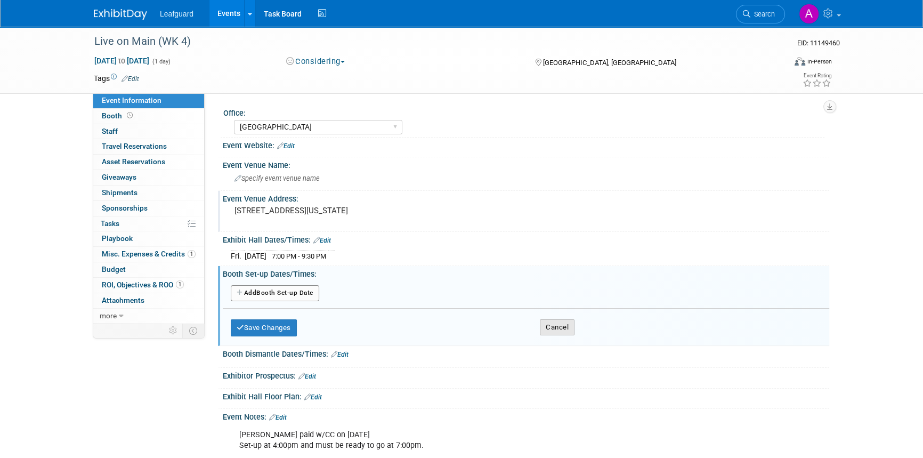
click at [549, 324] on button "Cancel" at bounding box center [557, 327] width 35 height 16
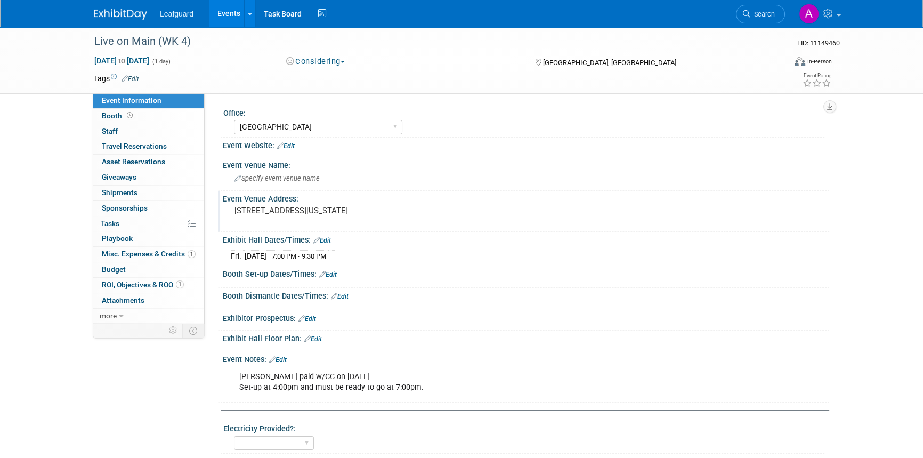
click at [133, 79] on link "Edit" at bounding box center [130, 78] width 18 height 7
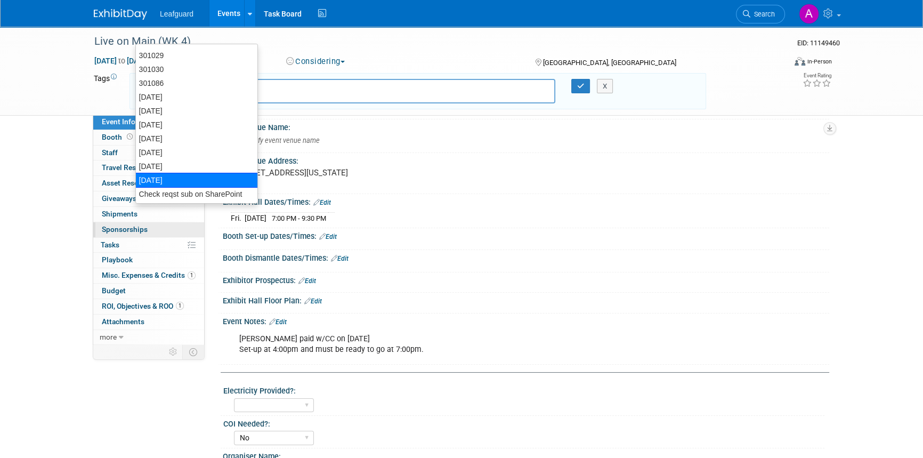
scroll to position [96, 0]
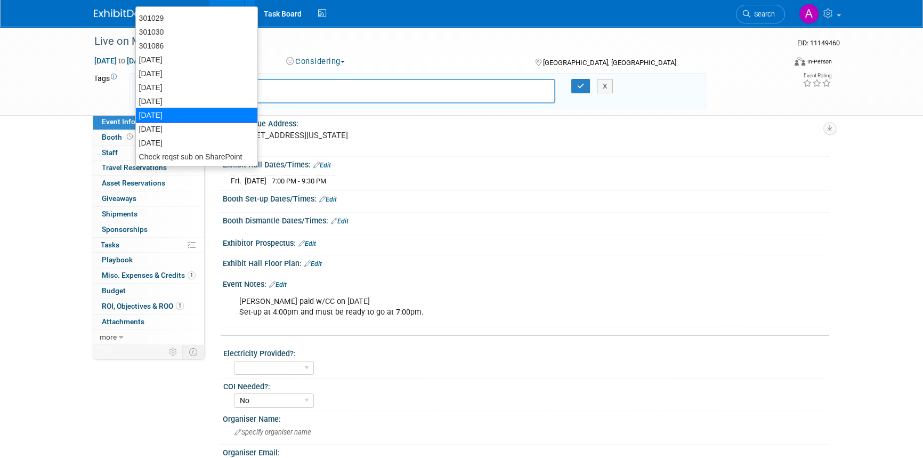
click at [174, 114] on div "[DATE]" at bounding box center [196, 115] width 123 height 15
type input "[DATE]"
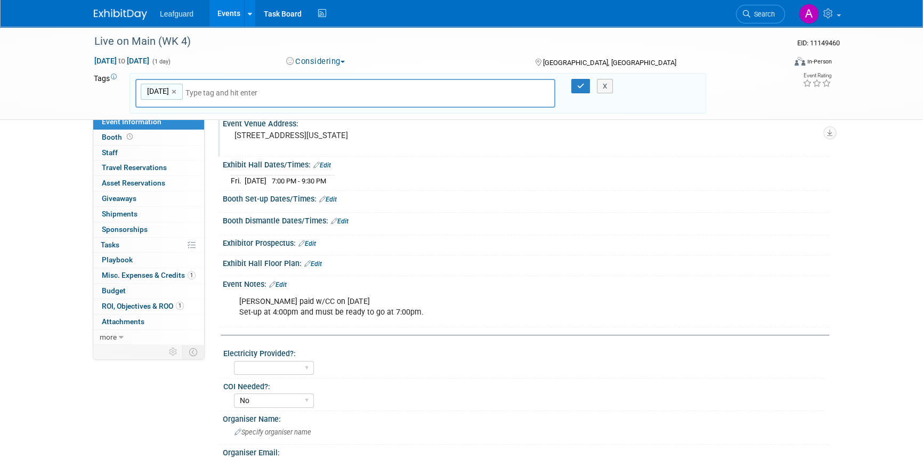
paste input "Check reqst sub on SharePoint"
type input "Check reqst sub on SharePoint"
type input "[DATE], Check reqst sub on SharePoint"
click at [574, 88] on button "button" at bounding box center [580, 86] width 19 height 15
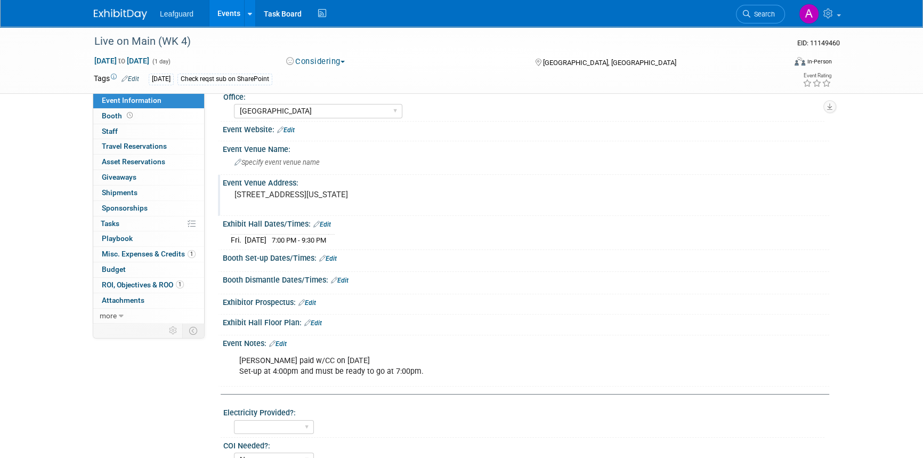
scroll to position [0, 0]
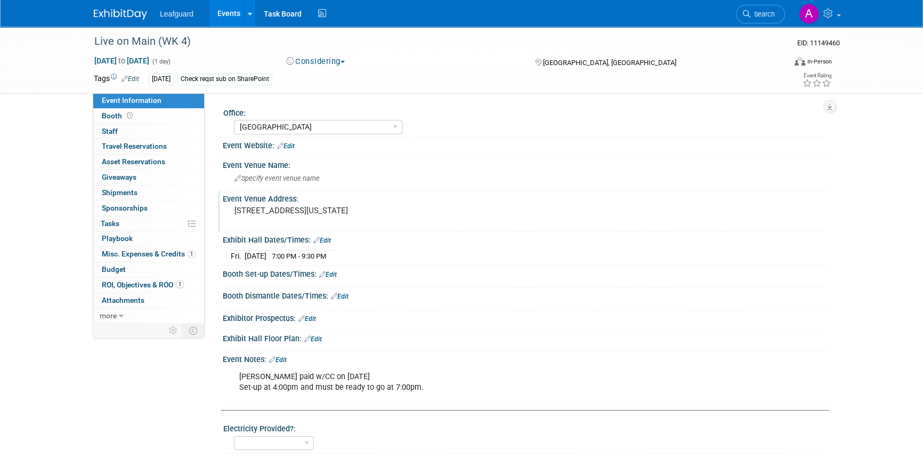
click at [385, 215] on div "[STREET_ADDRESS][US_STATE]" at bounding box center [349, 215] width 237 height 25
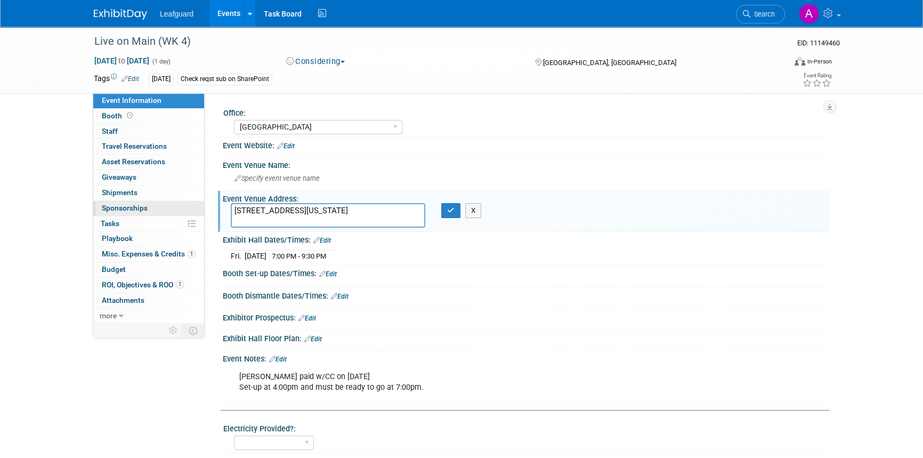
drag, startPoint x: 380, startPoint y: 211, endPoint x: 146, endPoint y: 210, distance: 234.4
click at [146, 210] on div "Event Information Event Info Booth Booth 0 Staff 0 Staff 0 Travel Reservations …" at bounding box center [461, 379] width 751 height 704
click at [416, 387] on div "[PERSON_NAME] paid w/CC on [DATE] Set-up at 4:00pm and must be ready to go at 7…" at bounding box center [472, 382] width 480 height 32
click at [424, 384] on div "[PERSON_NAME] paid w/CC on [DATE] Set-up at 4:00pm and must be ready to go at 7…" at bounding box center [472, 382] width 480 height 32
click at [420, 385] on div "[PERSON_NAME] paid w/CC on [DATE] Set-up at 4:00pm and must be ready to go at 7…" at bounding box center [472, 382] width 480 height 32
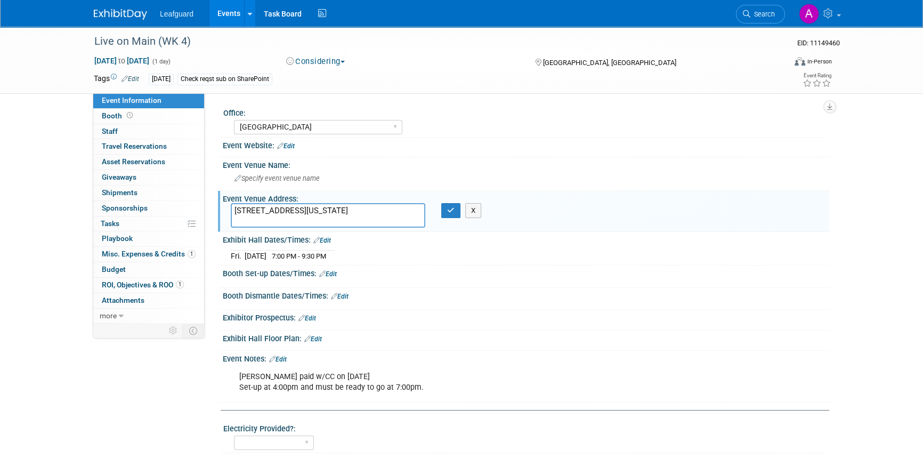
click at [418, 385] on div "[PERSON_NAME] paid w/CC on [DATE] Set-up at 4:00pm and must be ready to go at 7…" at bounding box center [472, 382] width 480 height 32
click at [415, 387] on div "[PERSON_NAME] paid w/CC on [DATE] Set-up at 4:00pm and must be ready to go at 7…" at bounding box center [472, 382] width 480 height 32
drag, startPoint x: 419, startPoint y: 387, endPoint x: 232, endPoint y: 370, distance: 187.7
click at [232, 370] on div "[PERSON_NAME] paid w/CC on [DATE] Set-up at 4:00pm and must be ready to go at 7…" at bounding box center [472, 382] width 480 height 32
copy div "[PERSON_NAME] paid w/CC on [DATE] Set-up at 4:00pm and must be ready to go at 7…"
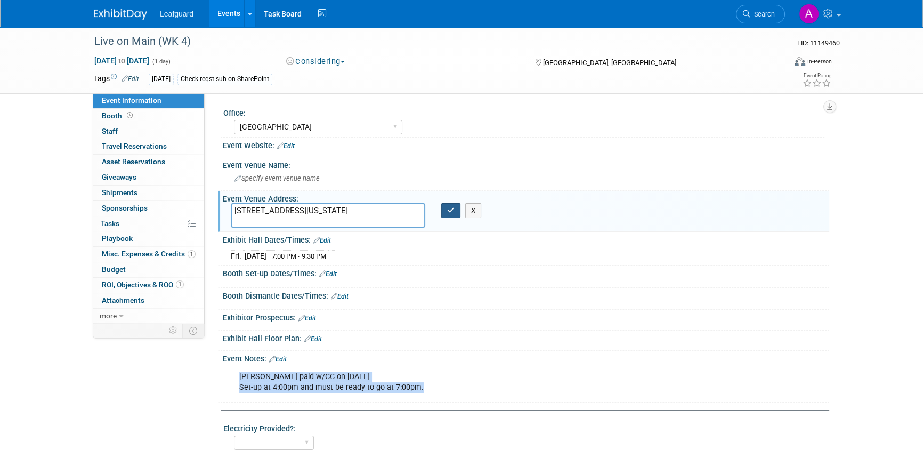
click at [442, 210] on button "button" at bounding box center [450, 210] width 19 height 15
